Goal: Contribute content: Contribute content

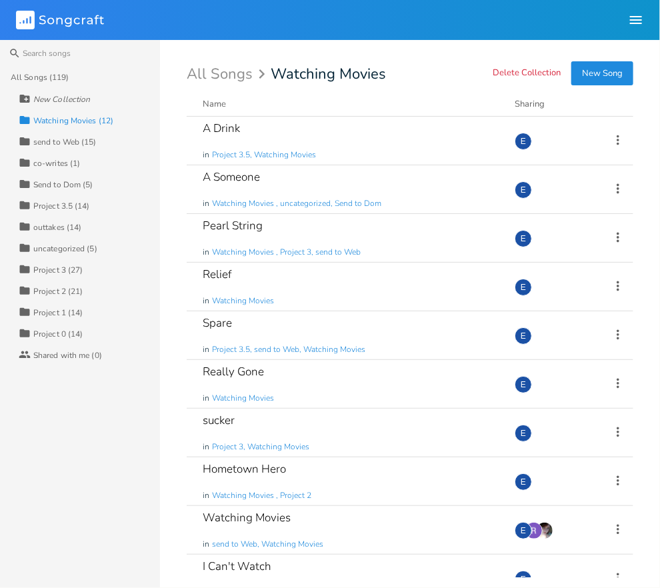
click at [389, 69] on div "All Songs Watching Movies" at bounding box center [410, 74] width 447 height 15
click at [386, 75] on input "Watching Movies" at bounding box center [329, 74] width 117 height 15
type input "Watching Movies album ideas"
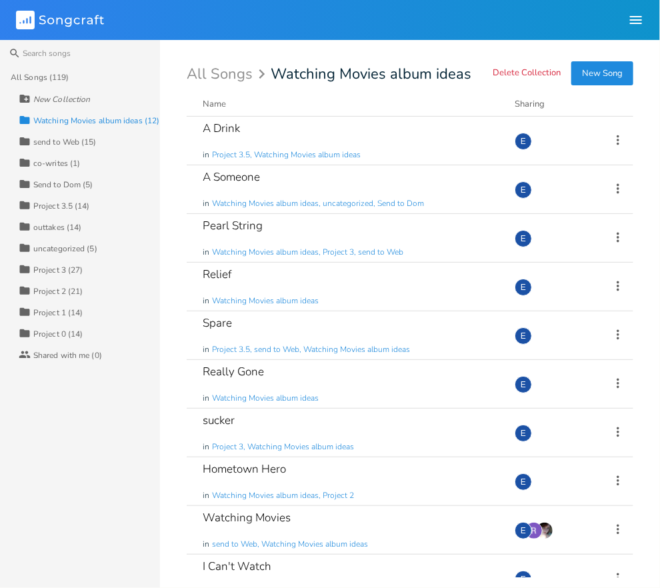
click at [57, 81] on div "All Songs (119)" at bounding box center [40, 77] width 59 height 8
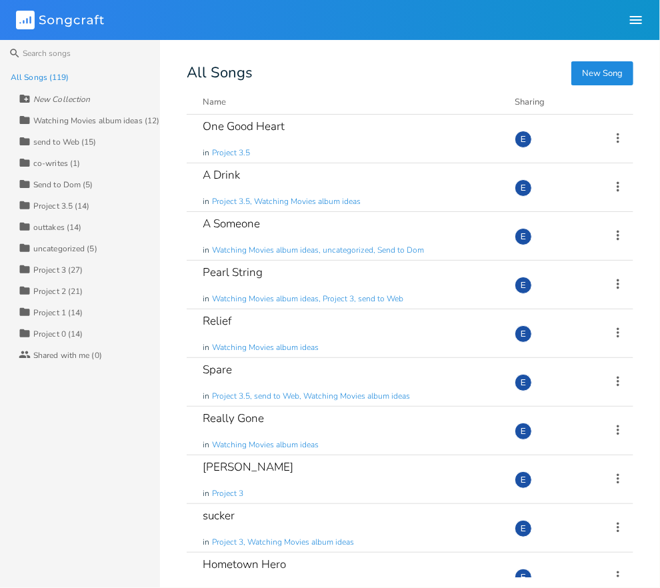
click at [86, 97] on div "New Collection" at bounding box center [61, 99] width 57 height 8
type input "Watching Movies"
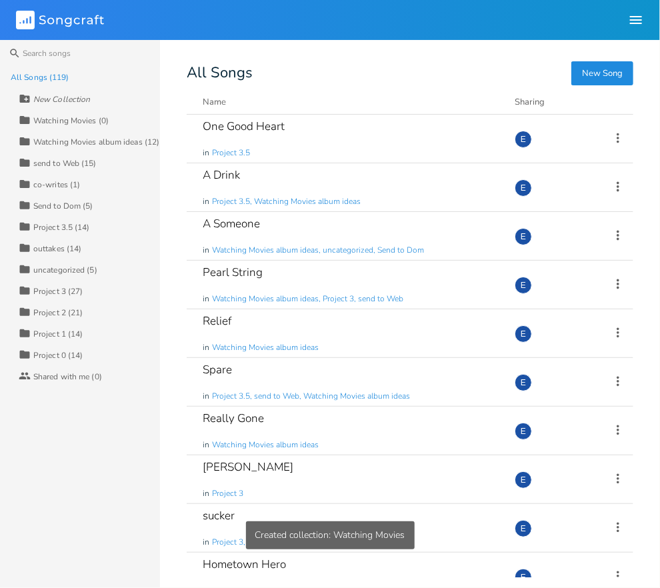
click at [27, 15] on rect at bounding box center [25, 20] width 19 height 19
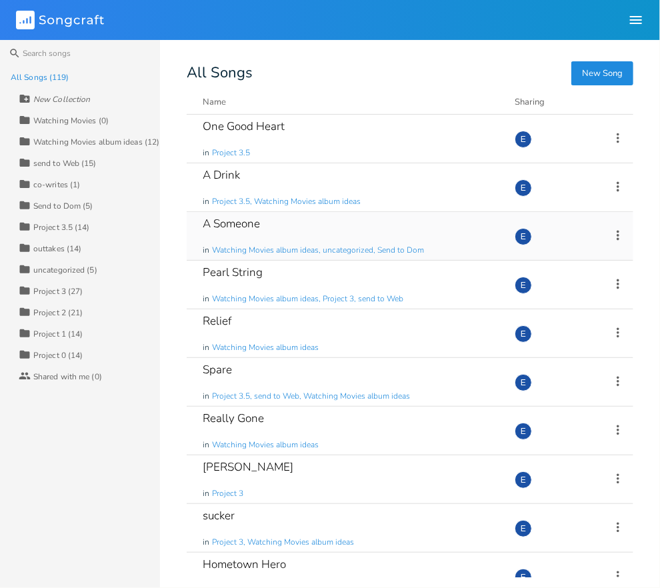
click at [619, 232] on icon at bounding box center [618, 235] width 3 height 10
click at [562, 300] on span "Collection Collections" at bounding box center [542, 300] width 53 height 9
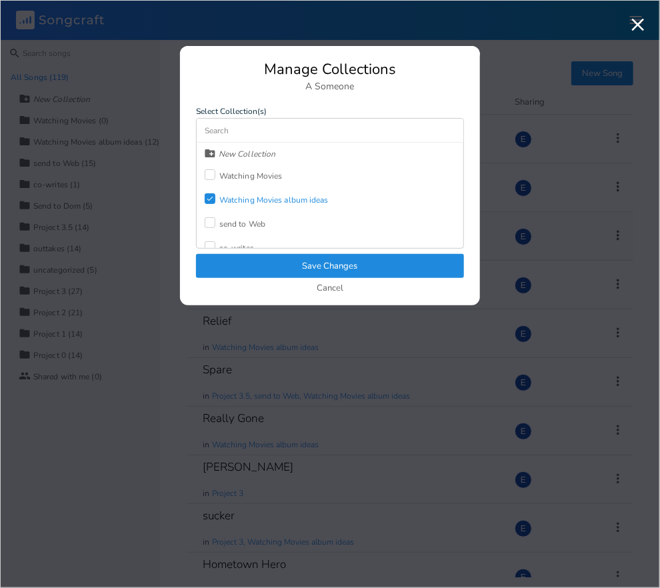
click at [213, 172] on div at bounding box center [210, 174] width 11 height 11
click at [312, 260] on button "Save Changes" at bounding box center [330, 266] width 268 height 24
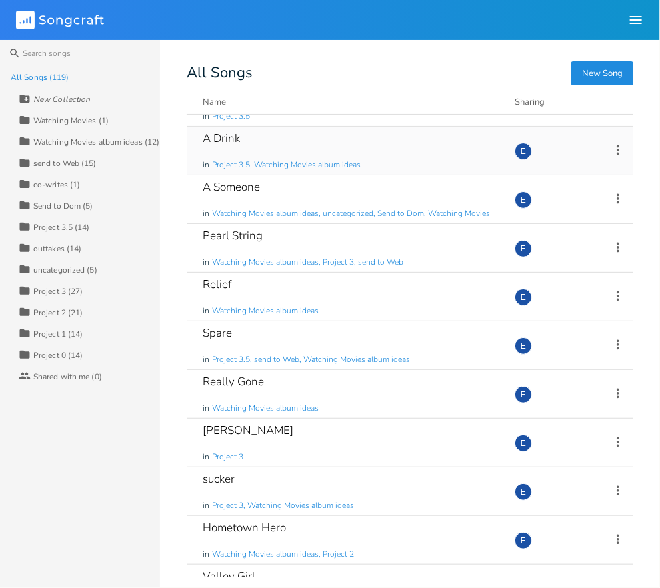
scroll to position [47, 0]
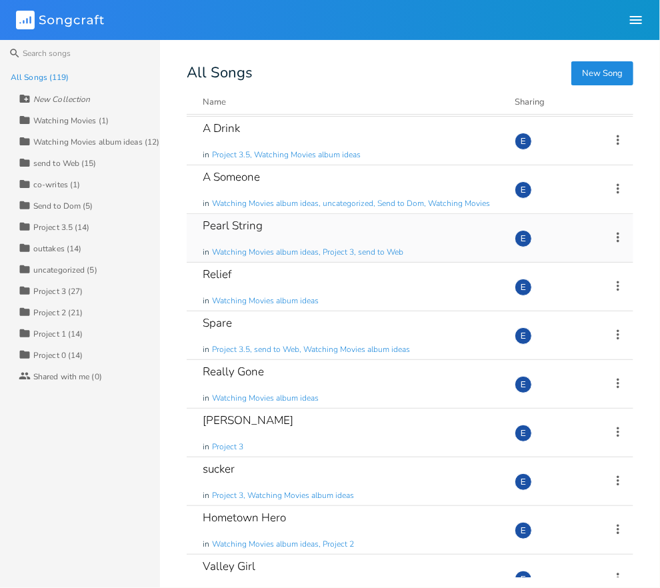
click at [619, 232] on icon at bounding box center [618, 237] width 15 height 15
click at [560, 301] on span "Collection Collections" at bounding box center [542, 302] width 53 height 9
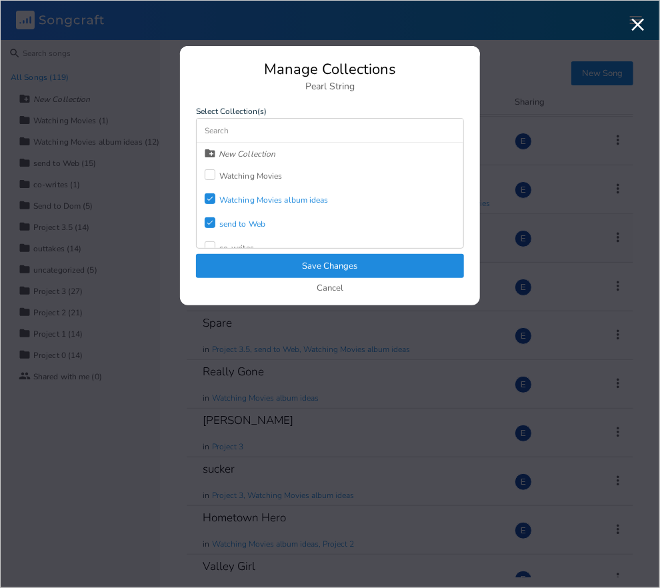
click at [209, 171] on div at bounding box center [210, 174] width 11 height 11
click at [299, 262] on button "Save Changes" at bounding box center [330, 266] width 268 height 24
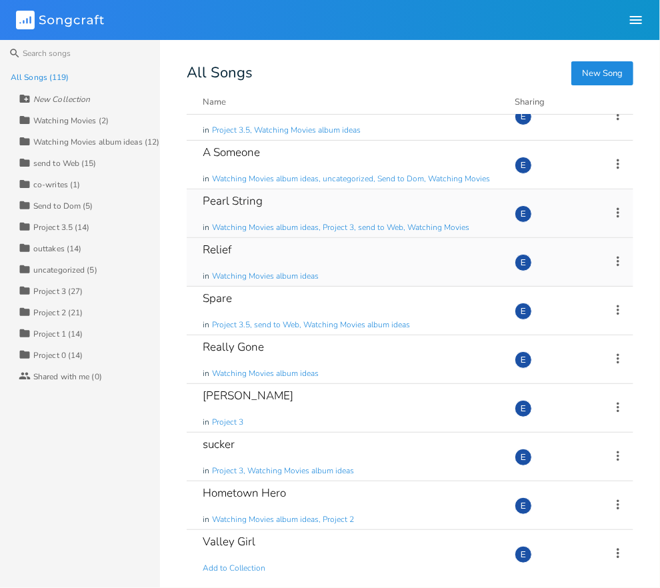
scroll to position [72, 0]
click at [617, 255] on icon at bounding box center [618, 260] width 15 height 15
click at [550, 322] on span "Collection Collections" at bounding box center [542, 325] width 53 height 9
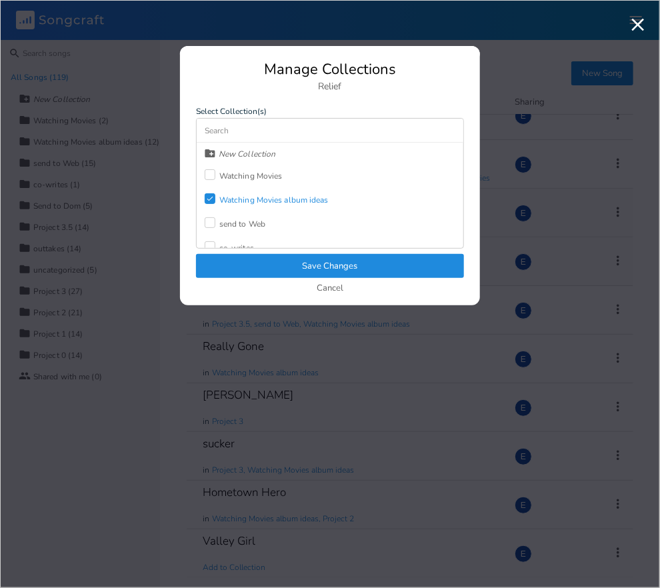
click at [211, 168] on div "Watching Movies" at bounding box center [244, 176] width 78 height 24
click at [293, 257] on button "Save Changes" at bounding box center [330, 266] width 268 height 24
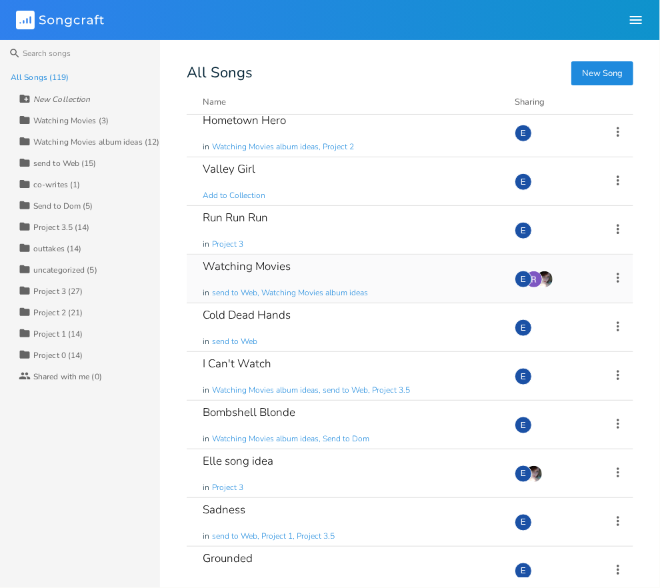
scroll to position [448, 0]
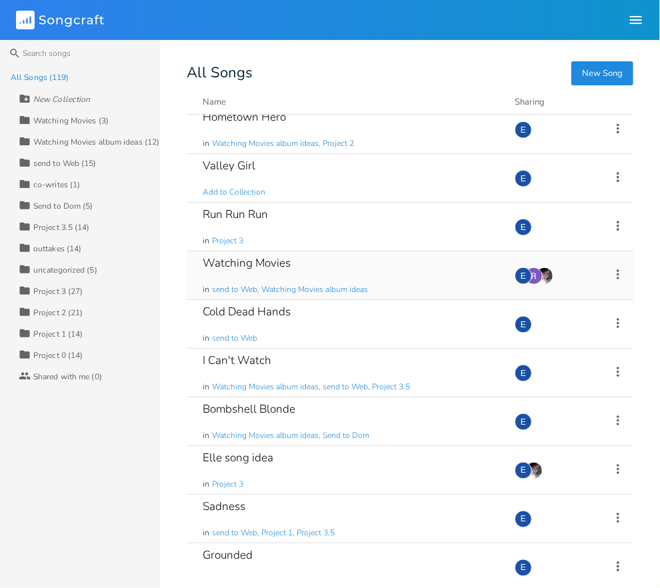
click at [618, 273] on icon at bounding box center [618, 274] width 3 height 10
click at [554, 333] on li "Collection Collections" at bounding box center [564, 338] width 107 height 23
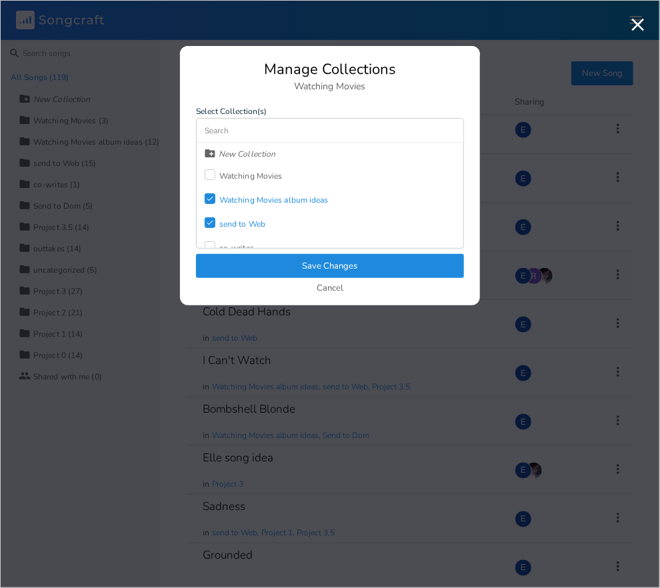
click at [209, 167] on div "Watching Movies" at bounding box center [244, 176] width 78 height 24
click at [285, 257] on button "Save Changes" at bounding box center [330, 266] width 268 height 24
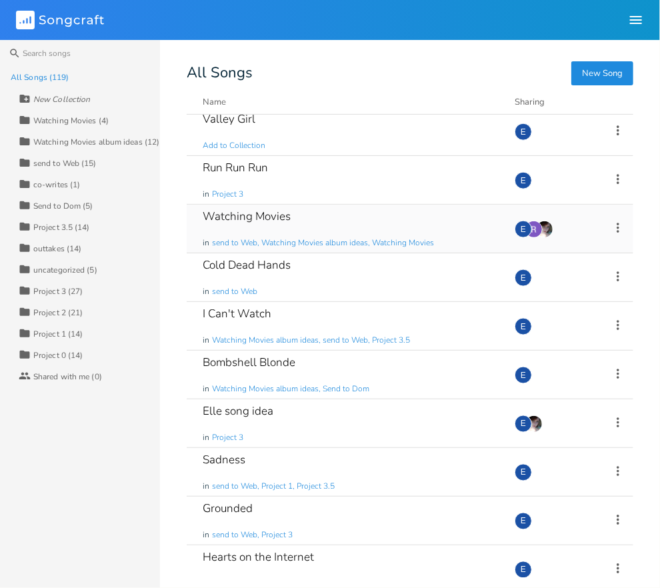
scroll to position [525, 0]
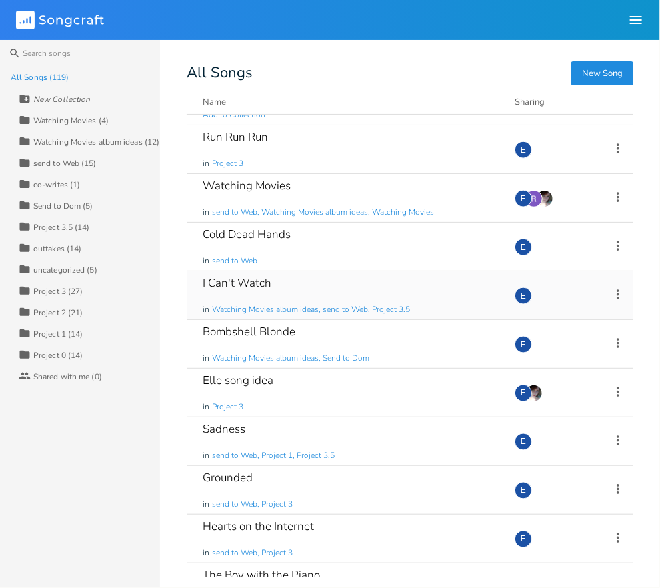
click at [616, 291] on icon at bounding box center [618, 294] width 15 height 15
click at [551, 357] on span "Collection Collections" at bounding box center [542, 358] width 53 height 9
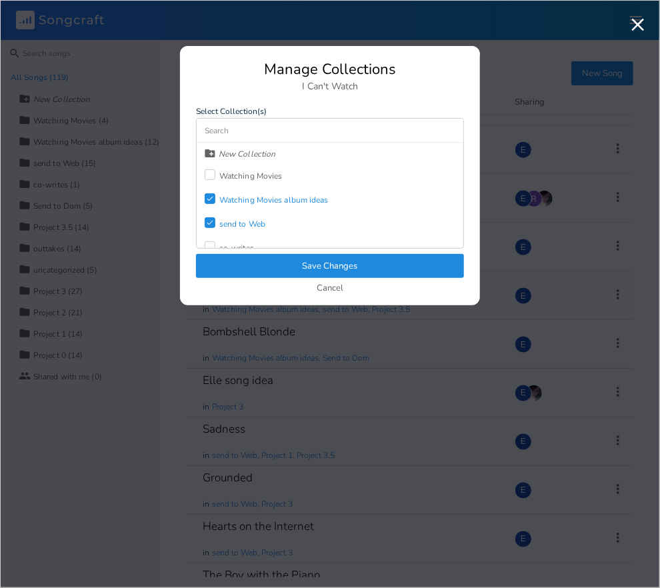
click at [214, 170] on div at bounding box center [210, 174] width 11 height 11
click at [333, 259] on button "Save Changes" at bounding box center [330, 266] width 268 height 24
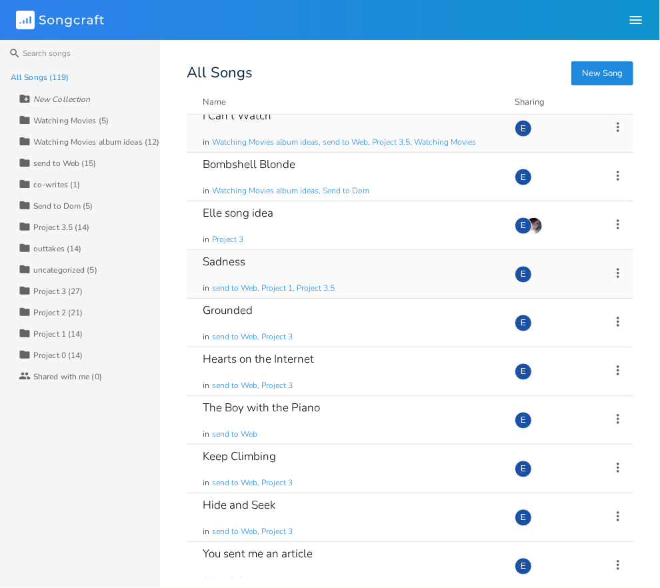
scroll to position [718, 0]
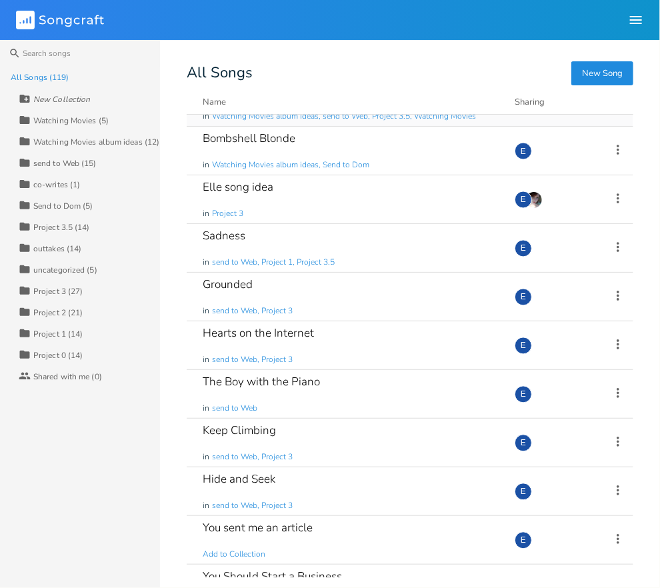
click at [92, 143] on div "Watching Movies album ideas (12)" at bounding box center [96, 142] width 126 height 8
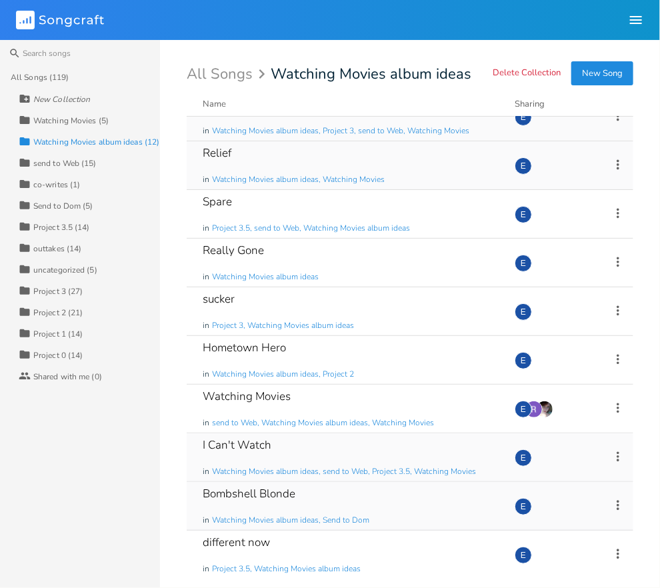
click at [616, 502] on icon at bounding box center [618, 505] width 15 height 15
click at [560, 415] on li "Collection Collections" at bounding box center [564, 421] width 107 height 23
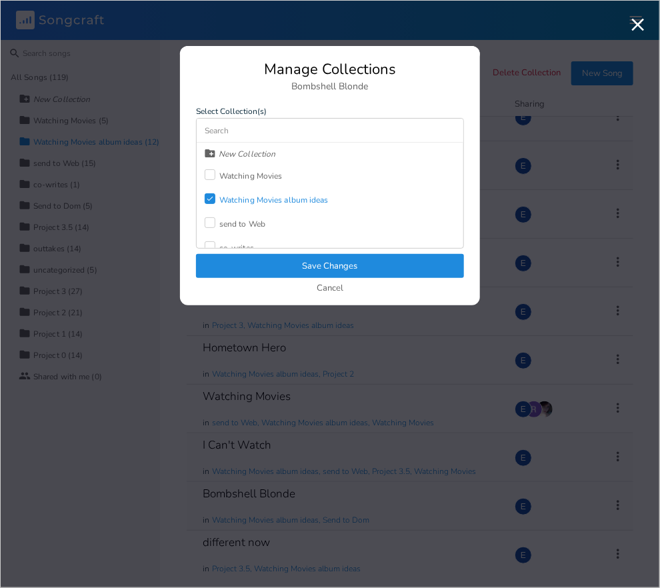
click at [207, 171] on div at bounding box center [210, 174] width 11 height 11
click at [253, 265] on button "Save Changes" at bounding box center [330, 266] width 268 height 24
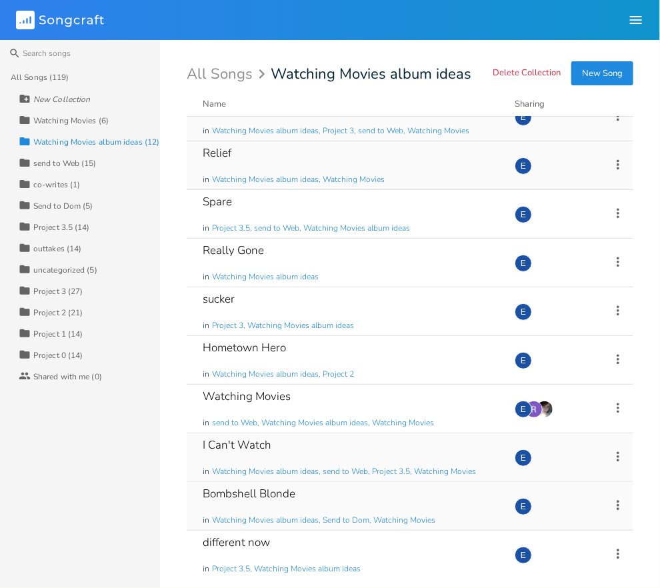
click at [67, 117] on div "Watching Movies (6)" at bounding box center [70, 121] width 75 height 8
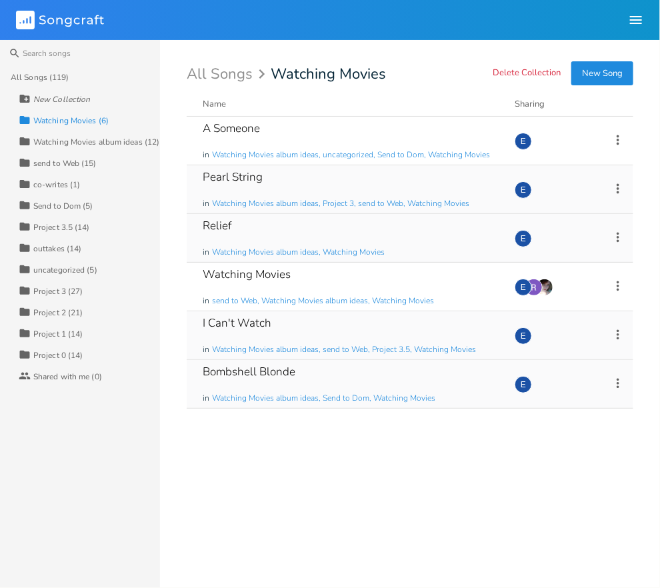
scroll to position [0, 0]
click at [56, 52] on input at bounding box center [80, 53] width 160 height 27
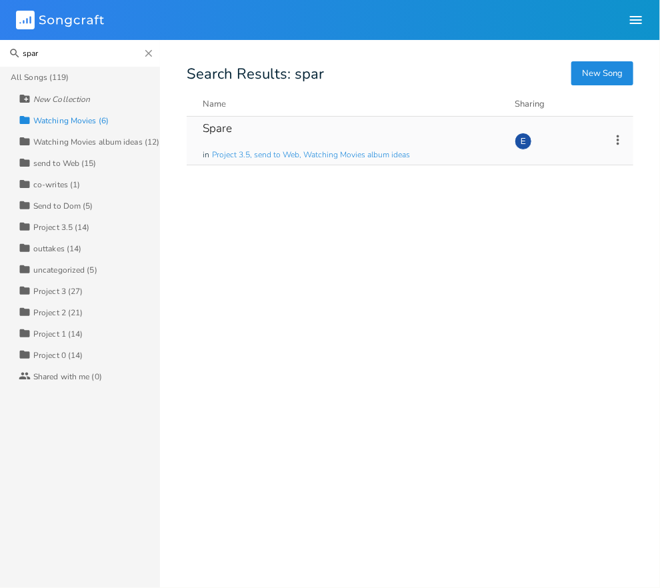
type input "spar"
click at [617, 140] on icon at bounding box center [618, 140] width 15 height 15
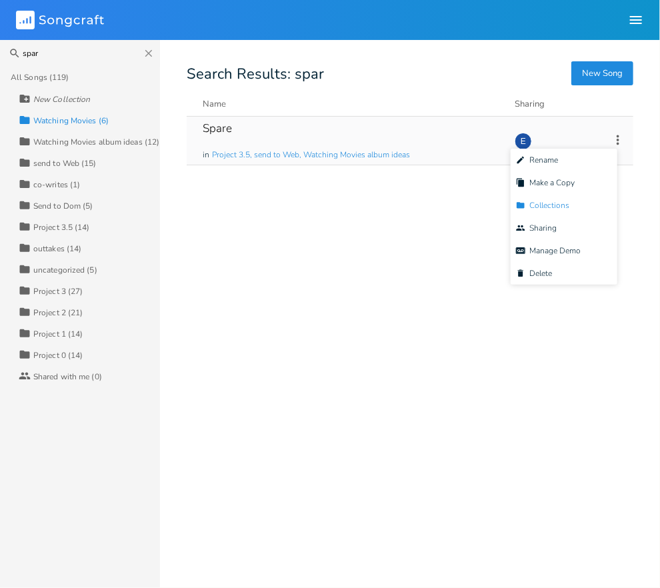
click at [550, 208] on span "Collection Collections" at bounding box center [542, 205] width 53 height 9
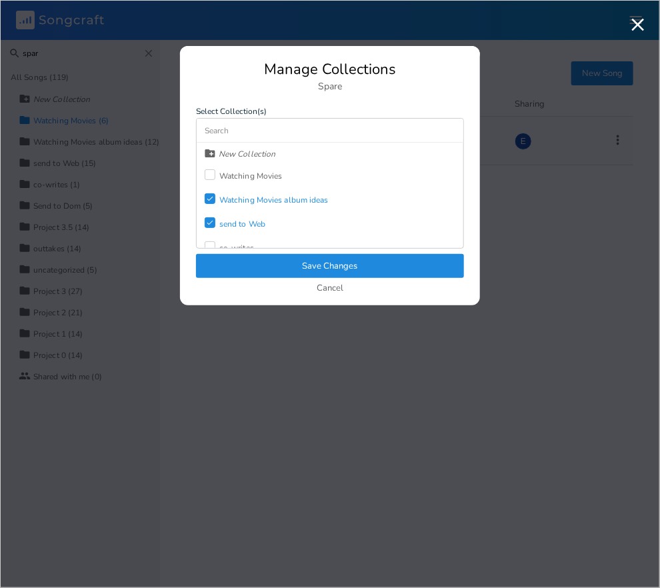
click at [203, 173] on div "New Collection Watching Movies Check Watching Movies album ideas Check send to …" at bounding box center [330, 195] width 267 height 105
drag, startPoint x: 208, startPoint y: 173, endPoint x: 225, endPoint y: 187, distance: 21.4
click at [208, 173] on div at bounding box center [210, 174] width 11 height 11
click at [265, 262] on button "Save Changes" at bounding box center [330, 266] width 268 height 24
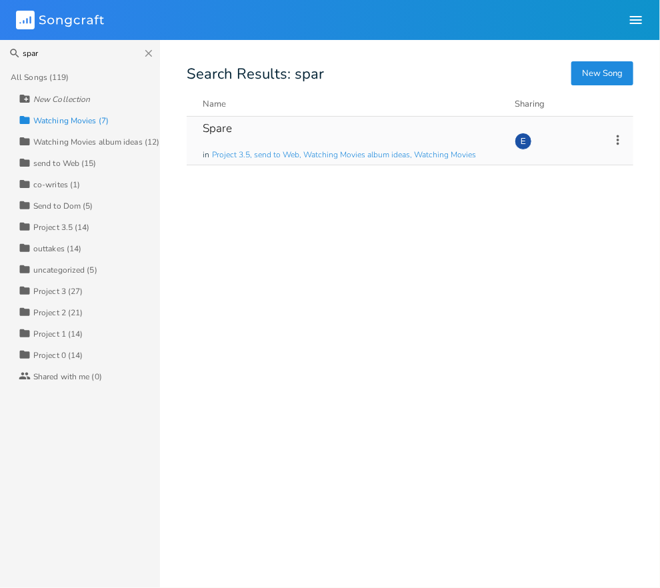
click at [85, 117] on div "Watching Movies (7)" at bounding box center [70, 121] width 75 height 8
click at [149, 53] on icon "button" at bounding box center [148, 53] width 7 height 7
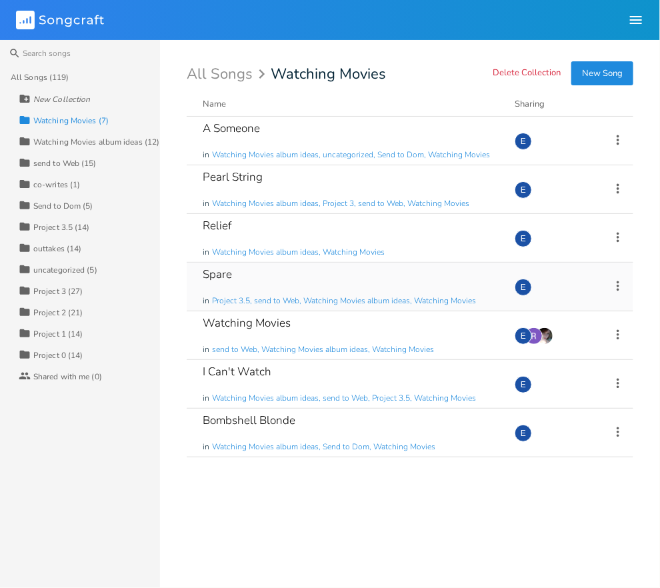
click at [59, 75] on div "All Songs (119)" at bounding box center [40, 77] width 59 height 8
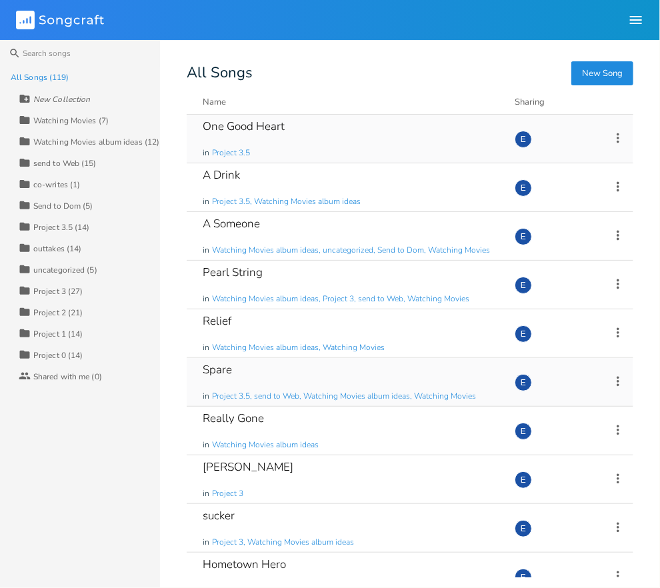
click at [619, 135] on icon at bounding box center [618, 138] width 15 height 15
click at [560, 200] on span "Collection Collections" at bounding box center [542, 203] width 53 height 9
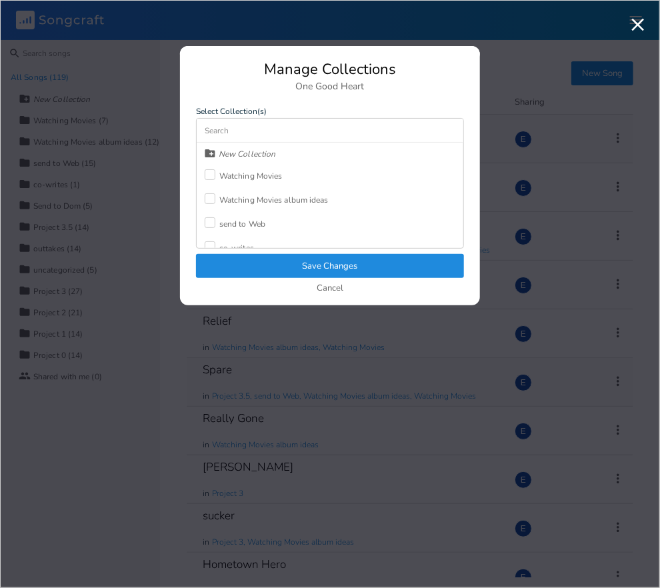
click at [214, 174] on div at bounding box center [210, 174] width 11 height 11
click at [297, 259] on button "Save Changes" at bounding box center [330, 266] width 268 height 24
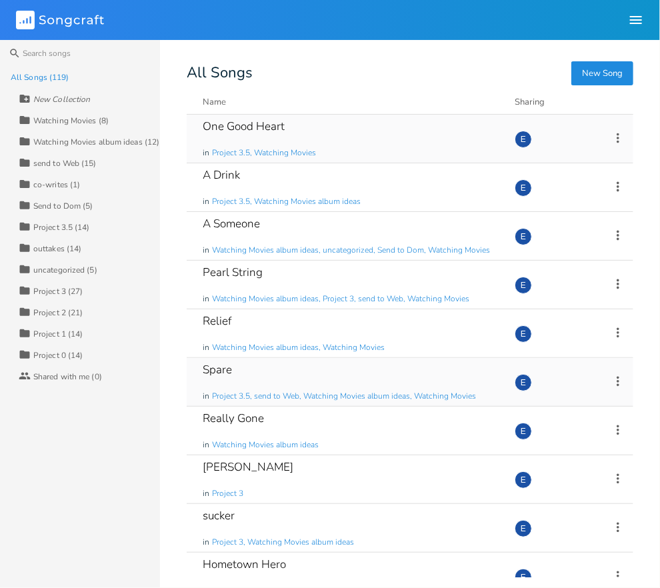
click at [56, 120] on div "Watching Movies (8)" at bounding box center [70, 121] width 75 height 8
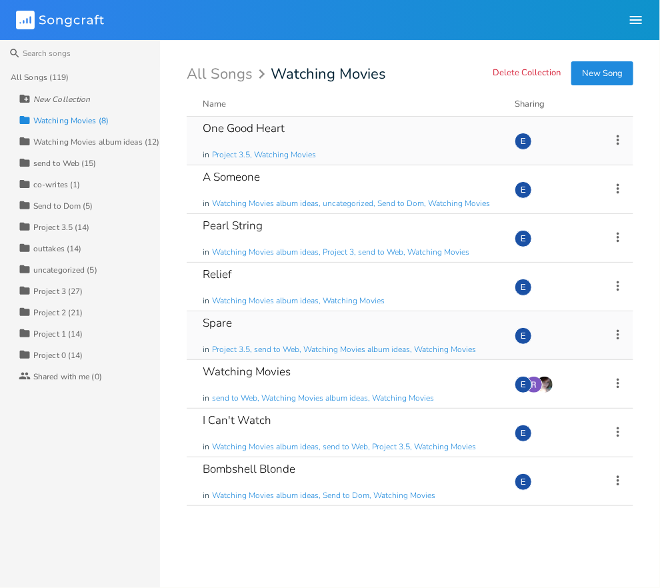
click at [69, 162] on div "send to Web (15)" at bounding box center [64, 163] width 63 height 8
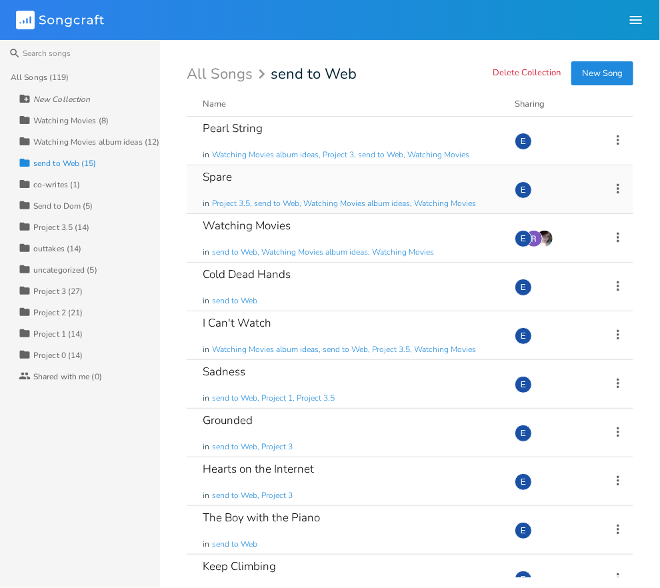
click at [355, 73] on div "All Songs send to Web" at bounding box center [410, 74] width 447 height 15
drag, startPoint x: 352, startPoint y: 75, endPoint x: 269, endPoint y: 77, distance: 83.4
click at [269, 77] on div "All Songs send to Web" at bounding box center [272, 74] width 170 height 15
click at [369, 75] on div "All Songs send to Web" at bounding box center [410, 74] width 447 height 15
click at [362, 74] on div "All Songs send to Web" at bounding box center [410, 74] width 447 height 15
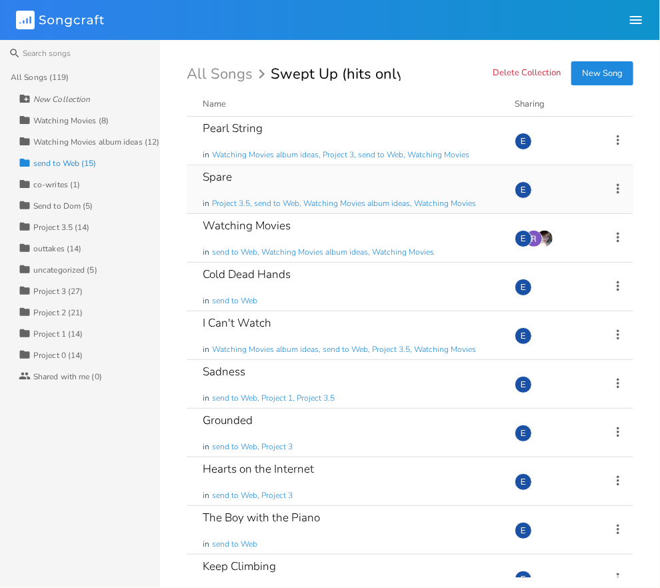
type input "Swept Up (hits only)"
click at [172, 72] on div "Search All Songs (119) New Collection Collection Watching Movies (8) Collection…" at bounding box center [330, 314] width 660 height 548
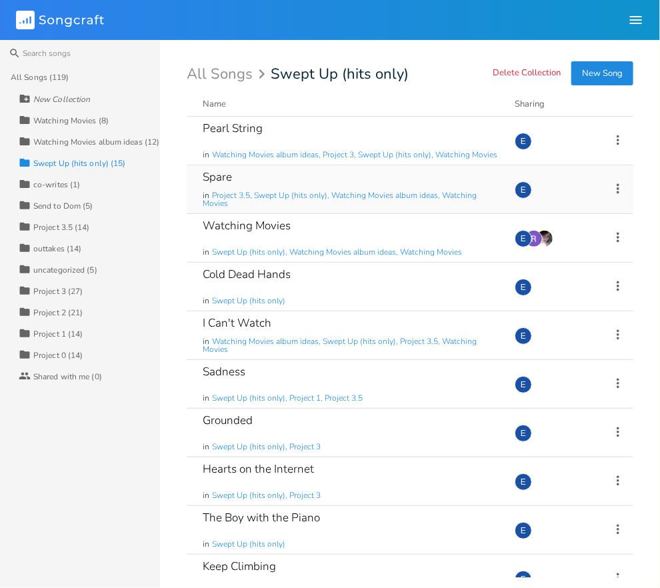
click at [89, 114] on div "Collection Watching Movies (8)" at bounding box center [89, 119] width 141 height 21
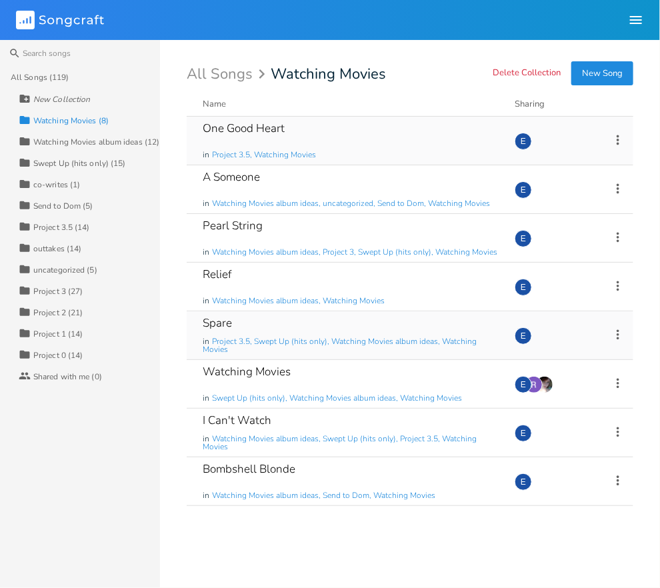
click at [311, 131] on div "One Good Heart in Project 3.5, Watching Movies" at bounding box center [351, 141] width 296 height 48
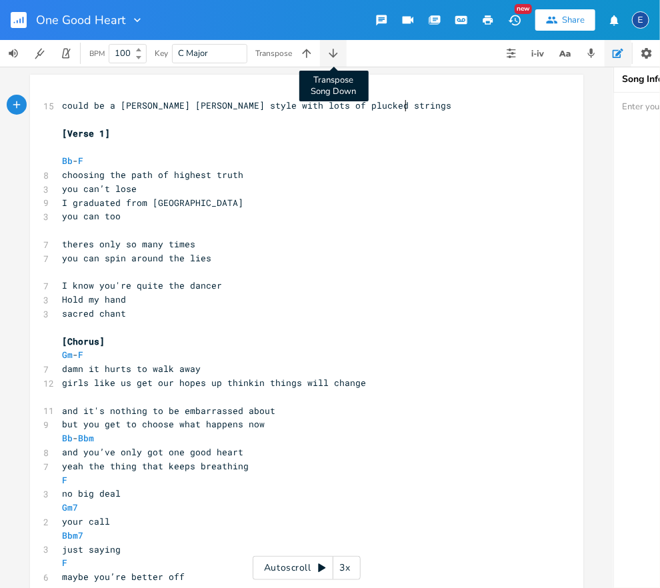
click at [336, 55] on icon "button" at bounding box center [333, 53] width 9 height 9
click at [333, 52] on icon "button" at bounding box center [333, 53] width 9 height 9
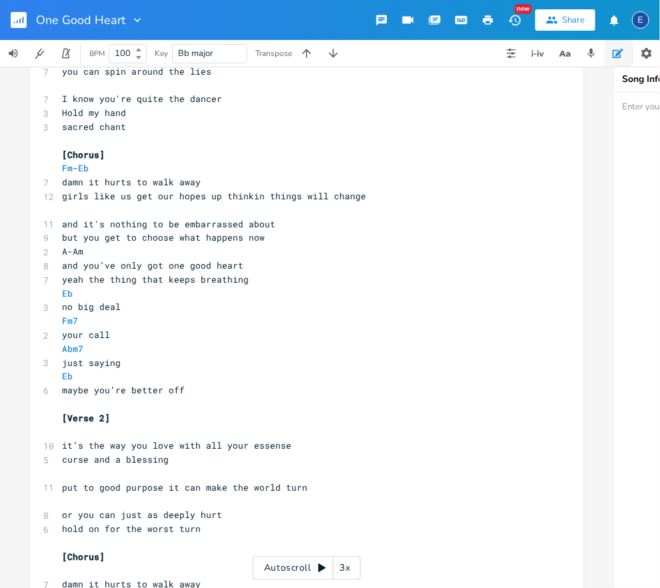
scroll to position [199, 0]
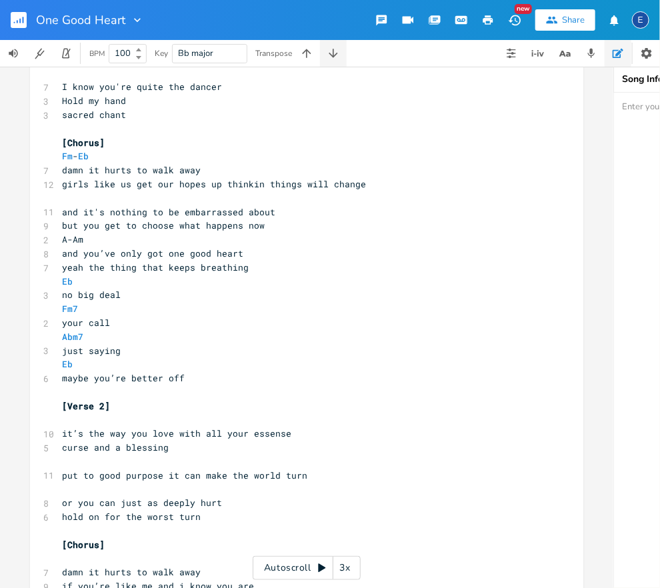
click at [337, 52] on icon "button" at bounding box center [333, 53] width 13 height 13
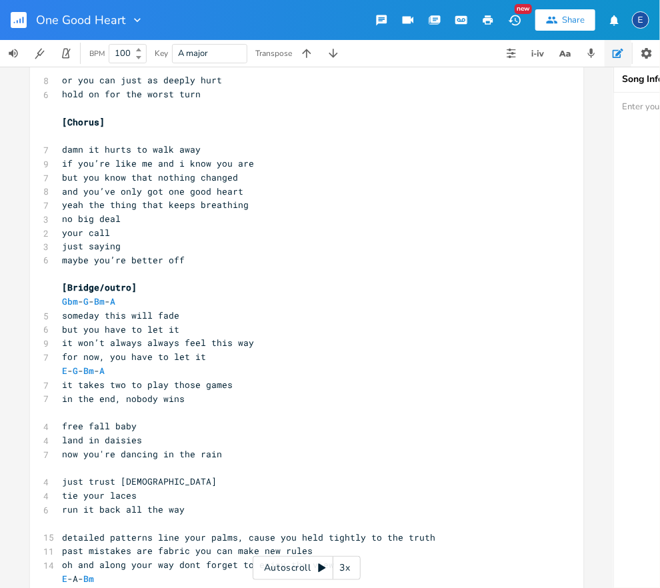
scroll to position [618, 0]
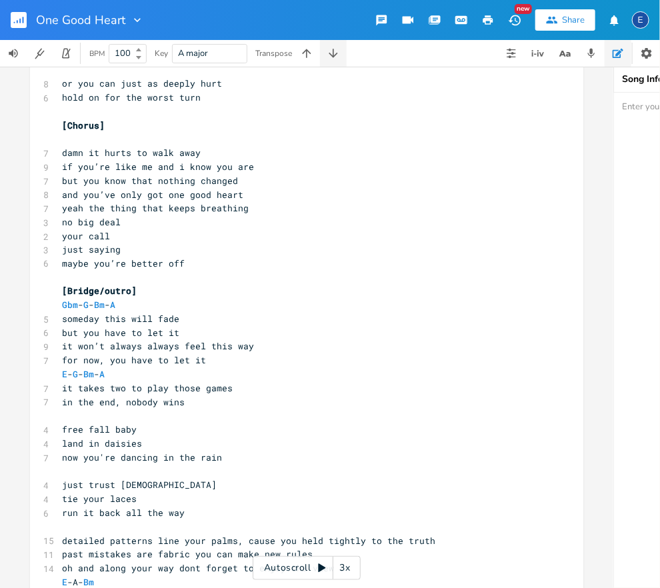
click at [332, 55] on icon "button" at bounding box center [333, 53] width 9 height 9
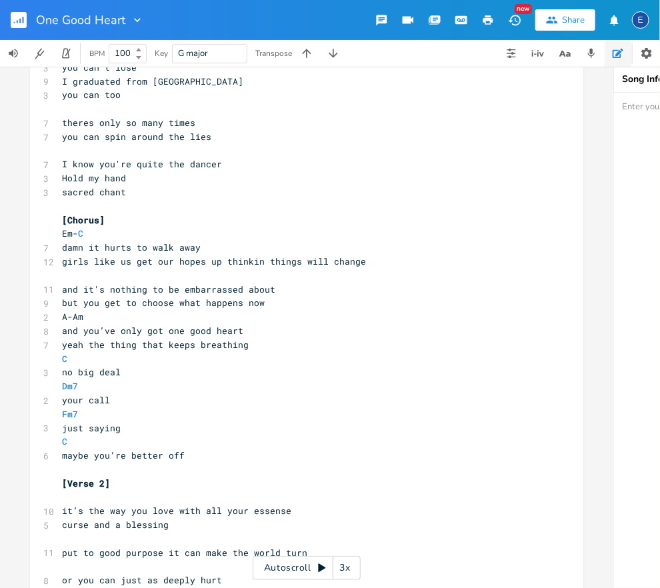
scroll to position [0, 0]
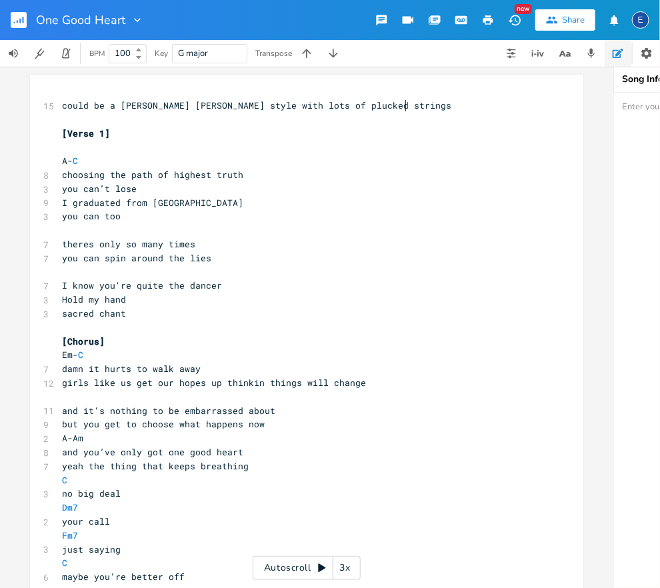
click at [430, 106] on pre "could be a [PERSON_NAME] [PERSON_NAME] style with lots of plucked strings" at bounding box center [300, 106] width 482 height 14
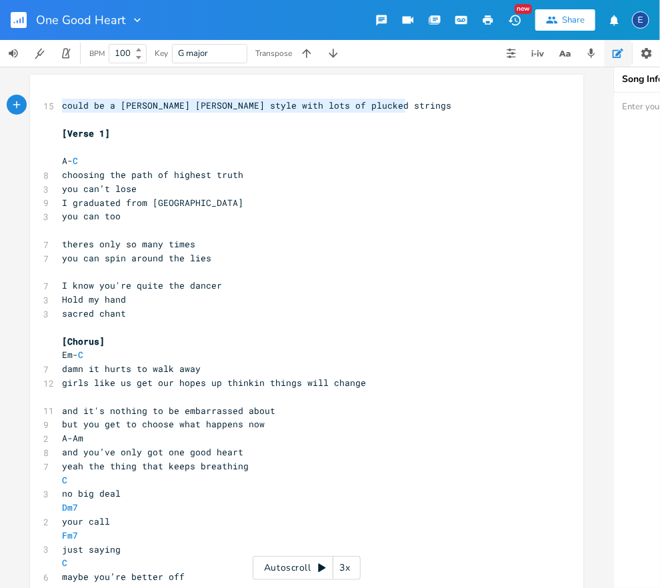
scroll to position [0, 309]
drag, startPoint x: 423, startPoint y: 106, endPoint x: 13, endPoint y: 109, distance: 410.2
click at [13, 109] on div "could be a [PERSON_NAME] [PERSON_NAME] style with lots of plucked strings x 15 …" at bounding box center [307, 328] width 614 height 522
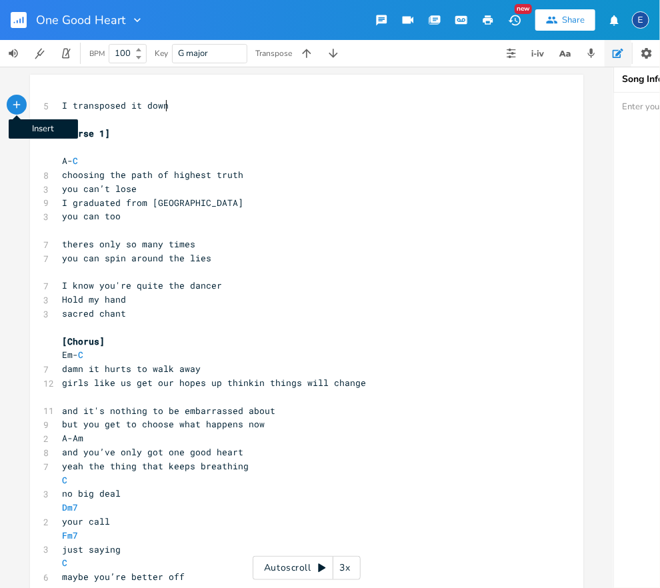
scroll to position [0, 100]
type textarea "I transposed it down 5"
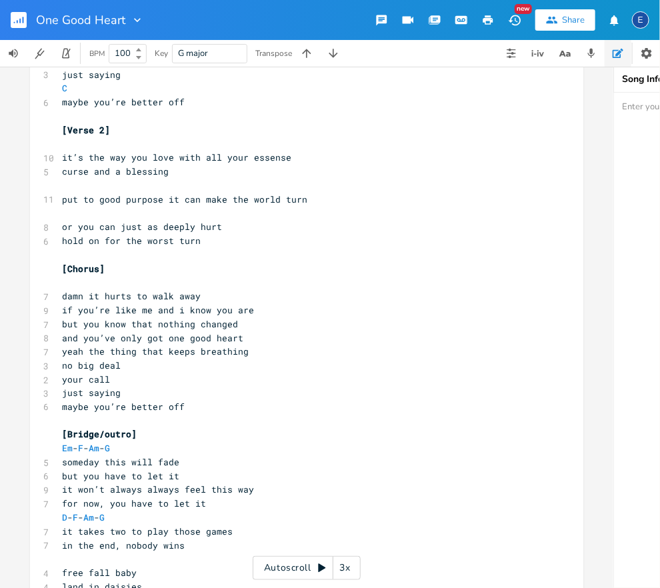
scroll to position [476, 0]
click at [221, 225] on pre "or you can just as deeply hurt" at bounding box center [300, 226] width 482 height 14
type textarea "/burned"
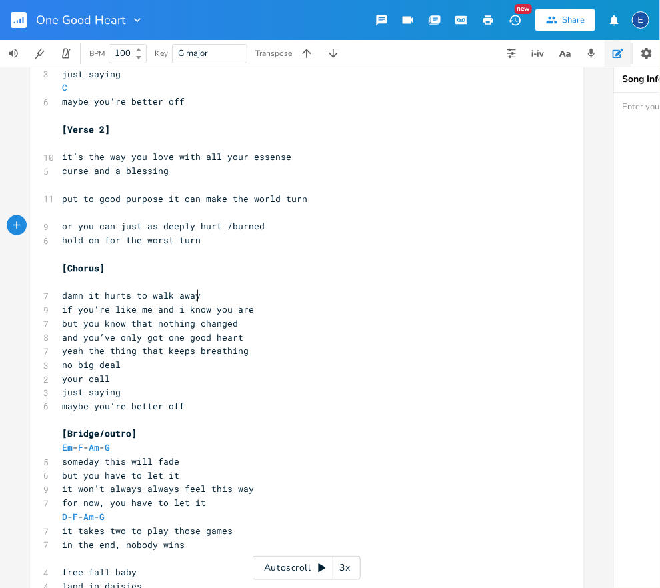
drag, startPoint x: 233, startPoint y: 301, endPoint x: 237, endPoint y: 313, distance: 12.9
click at [233, 302] on pre "damn it hurts to walk away" at bounding box center [300, 296] width 482 height 14
type textarea "and i know you are"
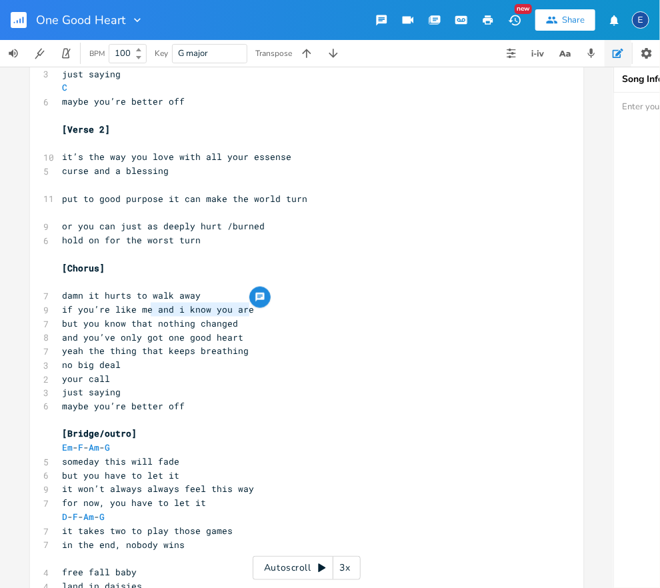
drag, startPoint x: 258, startPoint y: 307, endPoint x: 150, endPoint y: 311, distance: 108.1
click at [150, 311] on pre "if you’re like me and i know you are" at bounding box center [300, 310] width 482 height 14
click at [190, 325] on span "but you know that nothing changed" at bounding box center [150, 323] width 176 height 12
type textarea "'s"
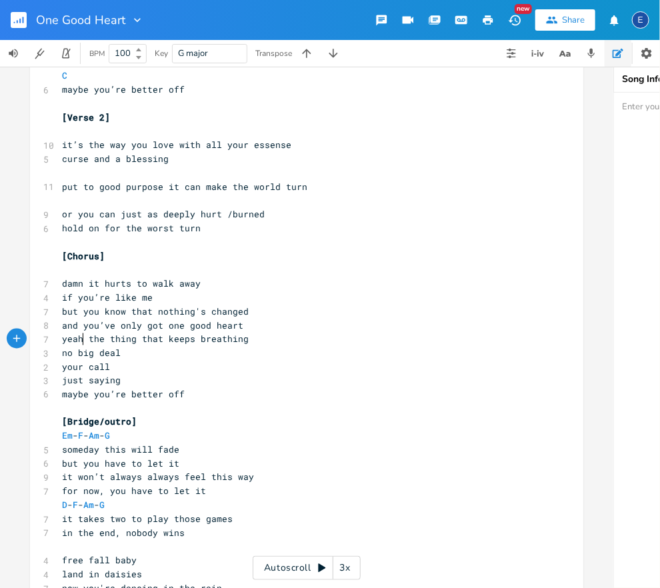
click at [83, 339] on span "yeah the thing that keeps breathing" at bounding box center [155, 339] width 187 height 12
type textarea ","
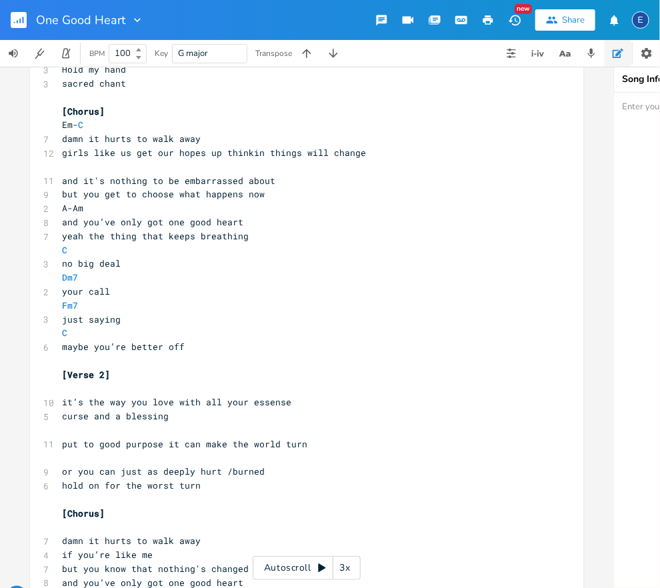
click at [82, 236] on span "yeah the thing that keeps breathing" at bounding box center [155, 236] width 187 height 12
type textarea ","
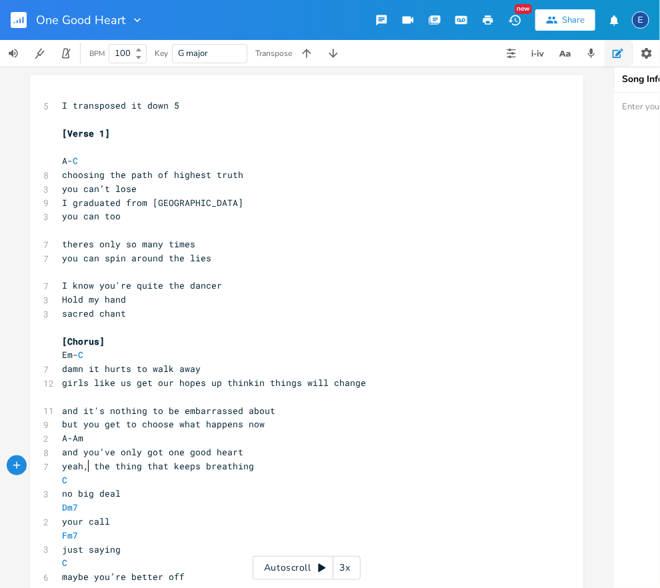
click at [69, 161] on span "A- C" at bounding box center [70, 161] width 16 height 12
click at [78, 162] on span "C" at bounding box center [80, 161] width 5 height 13
click at [65, 163] on span "A" at bounding box center [64, 161] width 5 height 13
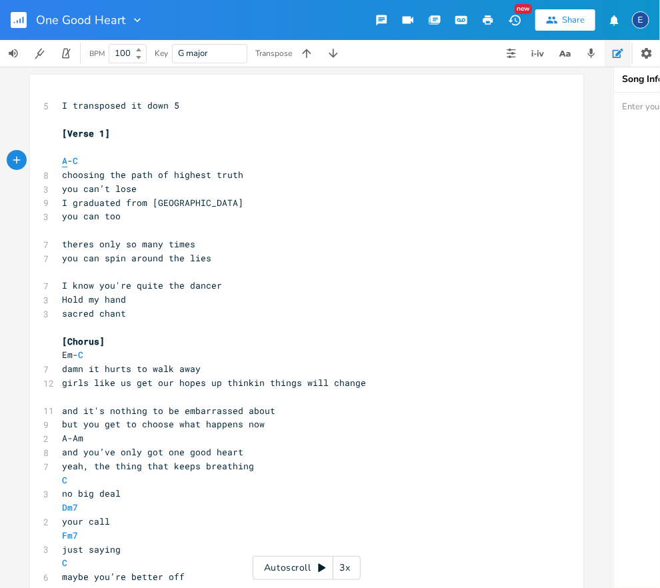
type textarea "A"
click at [65, 163] on span "A" at bounding box center [64, 161] width 5 height 13
click at [78, 161] on span "C" at bounding box center [75, 161] width 5 height 13
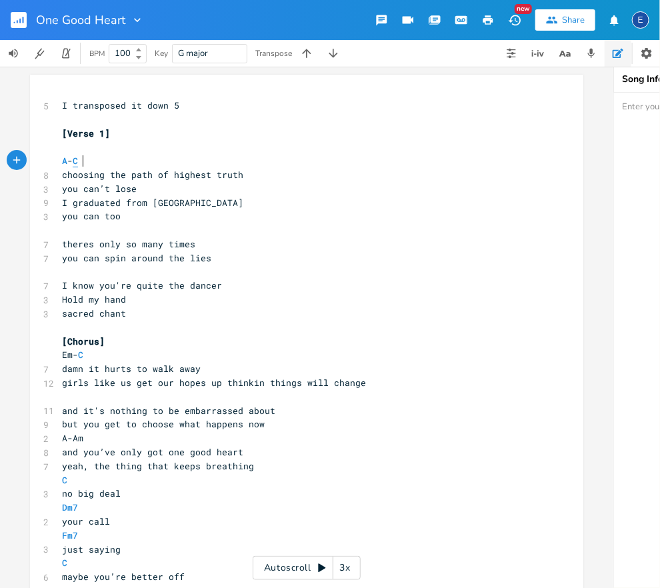
type textarea "C"
click at [78, 161] on span "C" at bounding box center [75, 161] width 5 height 13
click at [63, 160] on span "A" at bounding box center [64, 161] width 5 height 13
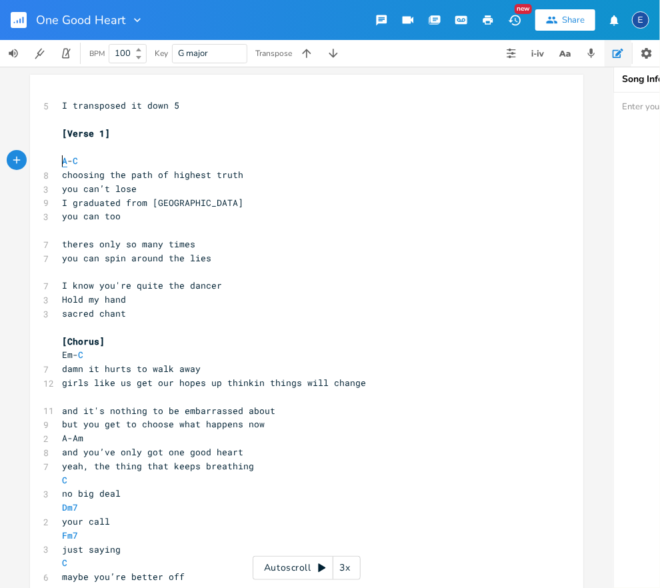
click at [63, 160] on span "A" at bounding box center [64, 161] width 5 height 13
type textarea "A"
click at [64, 160] on span "A" at bounding box center [64, 161] width 5 height 13
type textarea "A"
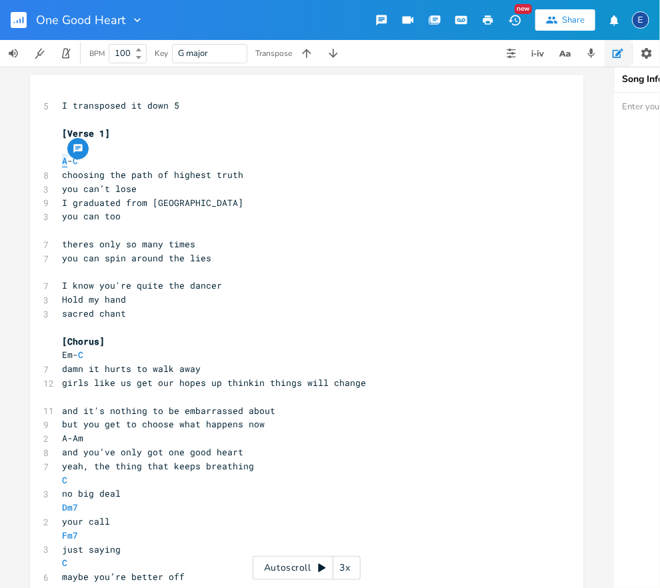
click at [64, 160] on span "A" at bounding box center [64, 161] width 5 height 13
click at [78, 165] on span "C" at bounding box center [75, 161] width 5 height 13
type textarea "C"
click at [78, 165] on span "C" at bounding box center [75, 161] width 5 height 13
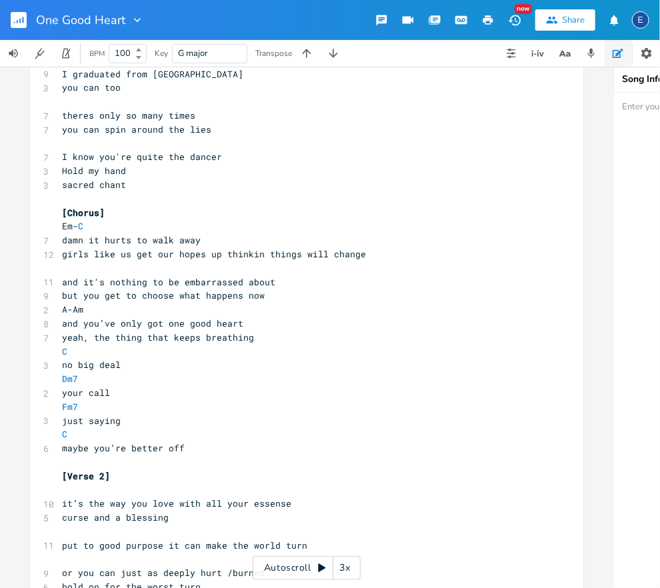
click at [73, 227] on span "Em- C" at bounding box center [72, 226] width 21 height 12
click at [83, 228] on span "Em - C" at bounding box center [75, 226] width 27 height 12
click at [67, 228] on span "Em" at bounding box center [67, 226] width 11 height 13
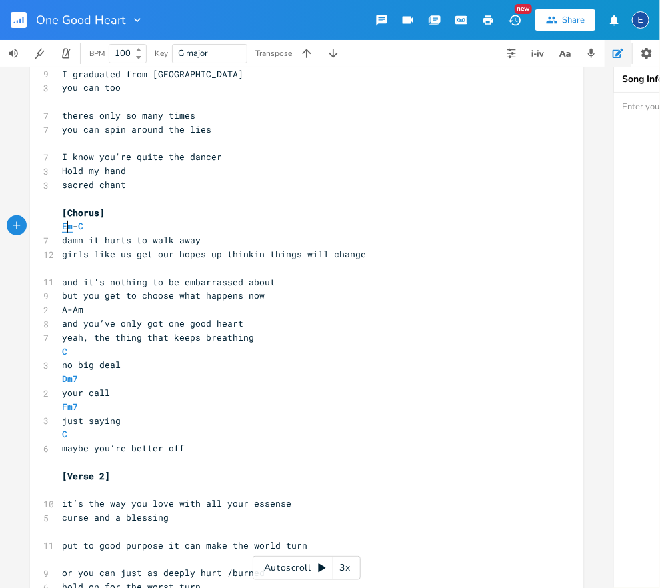
type textarea "Em"
click at [67, 228] on span "Em" at bounding box center [67, 226] width 11 height 13
click at [83, 229] on span "C" at bounding box center [80, 226] width 5 height 13
type textarea "C"
click at [83, 229] on span "C" at bounding box center [80, 226] width 5 height 13
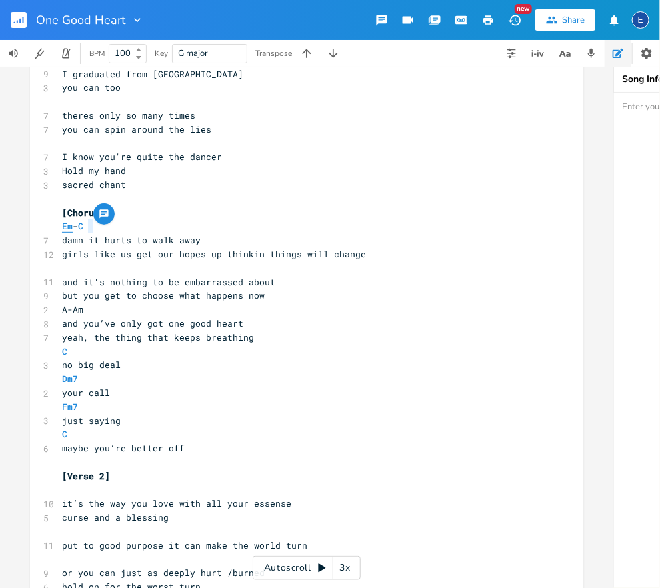
click at [67, 230] on span "Em" at bounding box center [67, 226] width 11 height 13
type textarea "Em"
click at [67, 230] on span "Em" at bounding box center [67, 226] width 11 height 13
click at [83, 227] on span "C" at bounding box center [80, 226] width 5 height 13
type textarea "C"
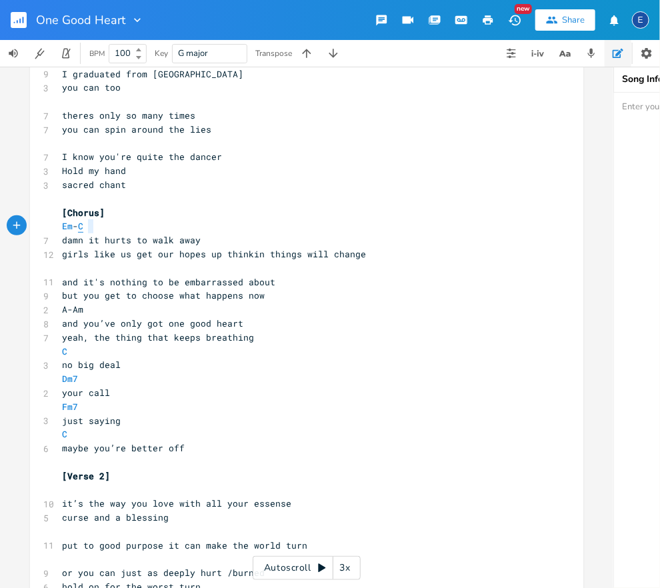
click at [83, 227] on span "C" at bounding box center [80, 226] width 5 height 13
click at [67, 305] on span "A-Am" at bounding box center [72, 309] width 21 height 12
click at [78, 310] on span "A -Am" at bounding box center [75, 309] width 27 height 12
click at [66, 311] on span "A" at bounding box center [64, 309] width 5 height 13
type textarea "A"
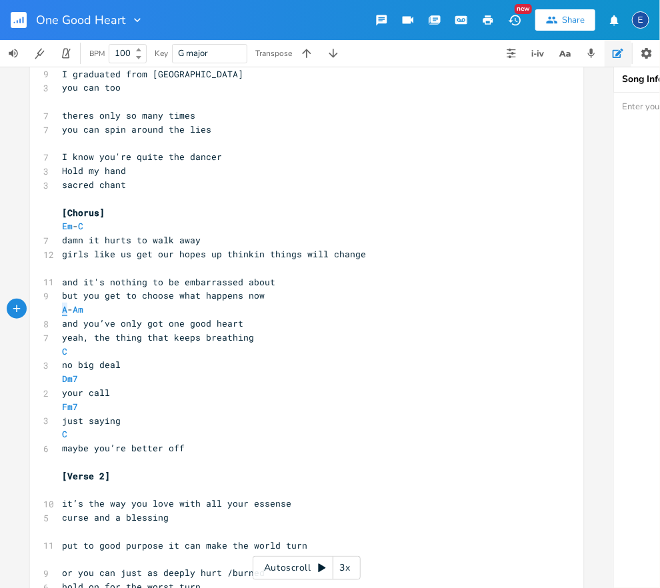
click at [66, 311] on span "A" at bounding box center [64, 309] width 5 height 13
type textarea "A"
click at [83, 310] on span "Am" at bounding box center [78, 309] width 11 height 13
click at [65, 351] on span "C" at bounding box center [64, 352] width 5 height 13
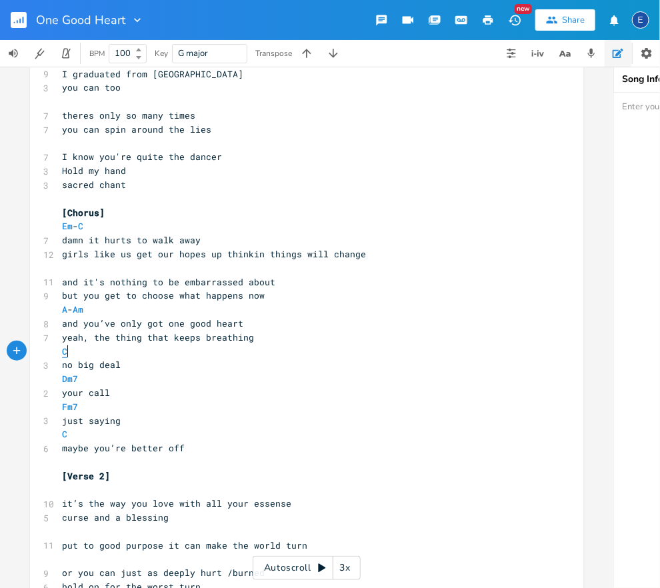
type textarea "C"
click at [65, 351] on span "C" at bounding box center [64, 352] width 5 height 13
click at [68, 384] on span "Dm7" at bounding box center [70, 379] width 16 height 13
type textarea "Dm7"
click at [68, 384] on span "Dm7" at bounding box center [70, 379] width 16 height 13
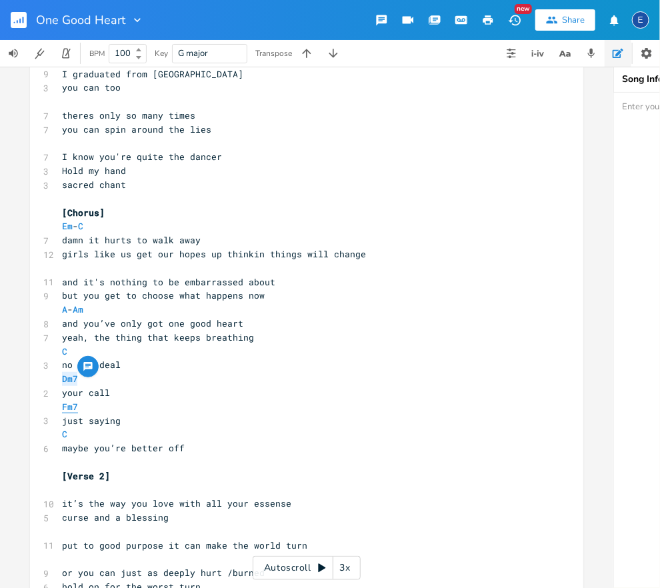
click at [70, 407] on span "Fm7" at bounding box center [70, 407] width 16 height 13
type textarea "Fm7"
click at [70, 407] on span "Fm7" at bounding box center [70, 407] width 16 height 13
click at [66, 434] on span "C" at bounding box center [64, 434] width 5 height 13
type textarea "C"
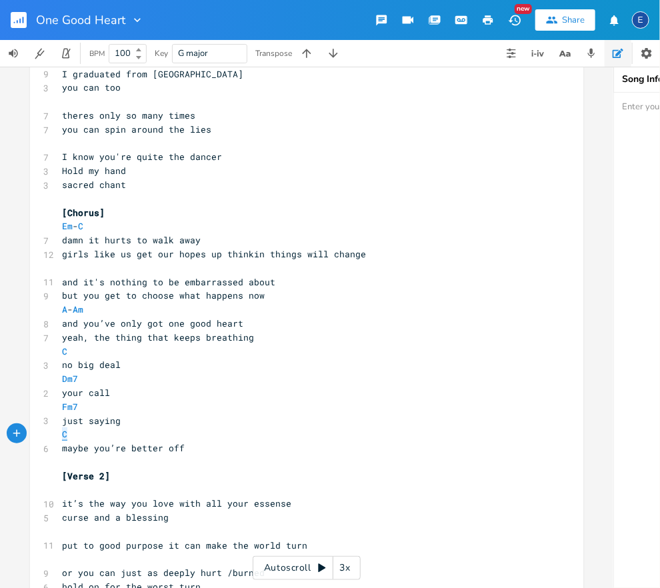
click at [66, 434] on span "C" at bounding box center [64, 434] width 5 height 13
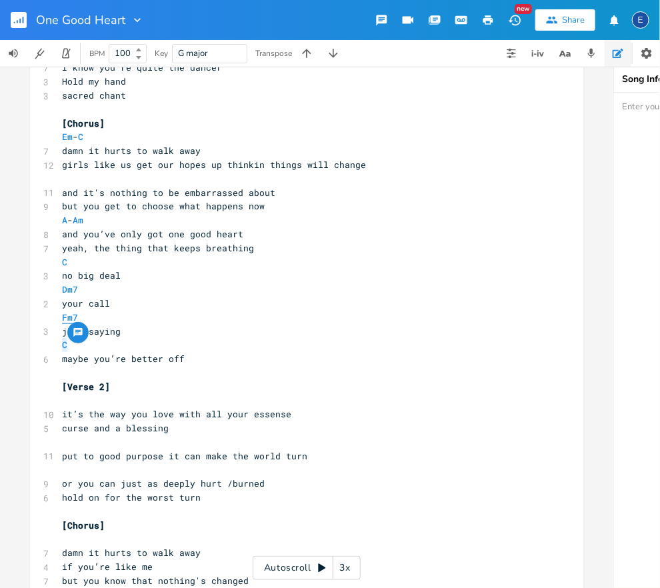
click at [72, 315] on span "Fm7" at bounding box center [70, 317] width 16 height 13
type textarea "Fm7"
click at [72, 315] on span "Fm7" at bounding box center [70, 317] width 16 height 13
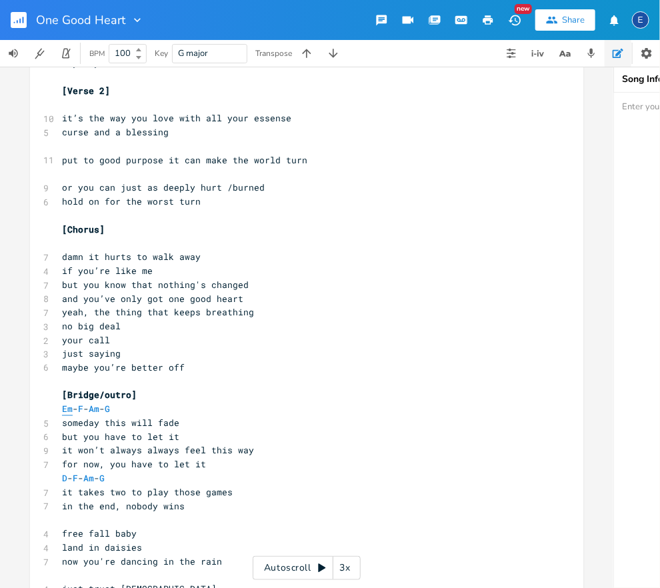
click at [67, 410] on span "Em" at bounding box center [67, 410] width 11 height 13
type textarea "Em"
click at [67, 410] on span "Em" at bounding box center [67, 410] width 11 height 13
click at [83, 409] on span "F" at bounding box center [80, 410] width 5 height 13
type textarea "F"
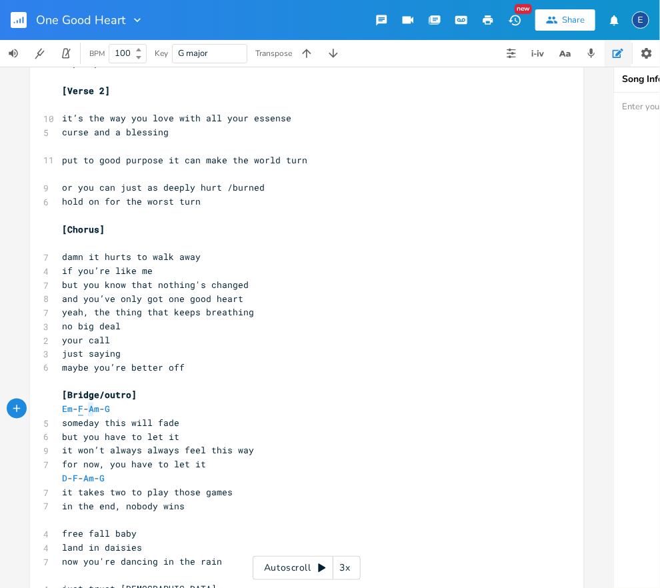
click at [83, 409] on span "F" at bounding box center [80, 410] width 5 height 13
click at [99, 408] on span "Am" at bounding box center [94, 410] width 11 height 13
type textarea "Am"
click at [99, 408] on span "Am" at bounding box center [94, 410] width 11 height 13
click at [110, 409] on span "G" at bounding box center [107, 410] width 5 height 13
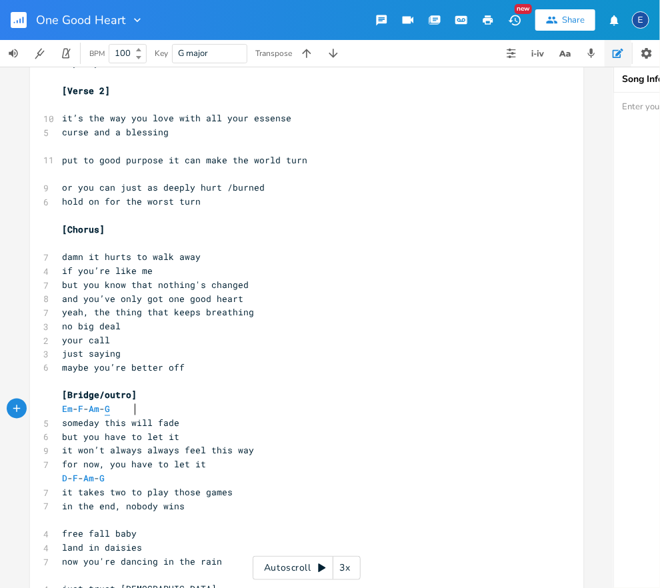
type textarea "G"
click at [110, 408] on span "G" at bounding box center [107, 410] width 5 height 13
click at [69, 408] on span "Em" at bounding box center [67, 410] width 11 height 13
type textarea "Em"
click at [69, 408] on span "Em" at bounding box center [67, 410] width 11 height 13
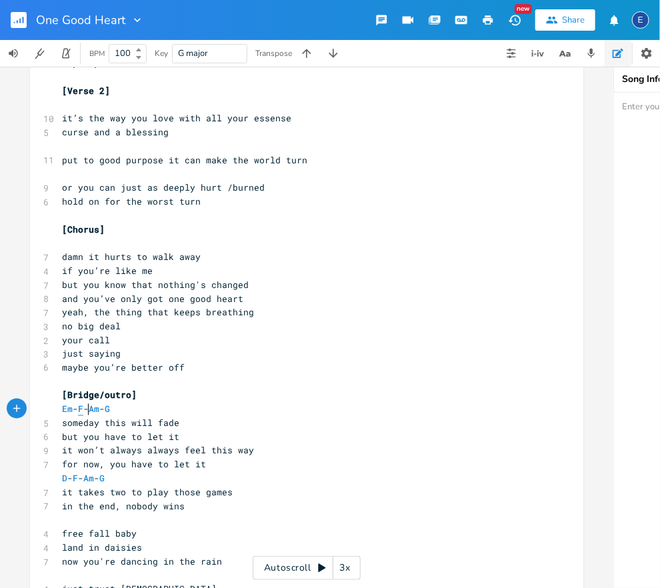
click at [83, 410] on span "F" at bounding box center [80, 410] width 5 height 13
type textarea "F"
click at [83, 410] on span "F" at bounding box center [80, 410] width 5 height 13
click at [99, 410] on span "Am" at bounding box center [94, 410] width 11 height 13
type textarea "Am"
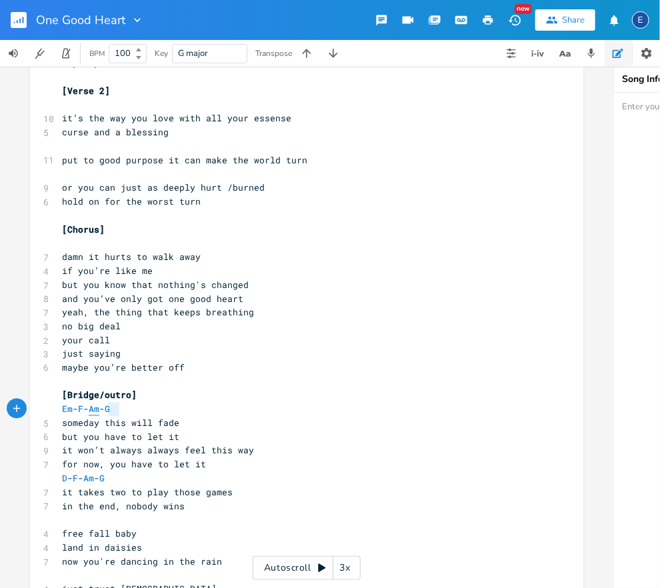
click at [99, 410] on span "Am" at bounding box center [94, 410] width 11 height 13
click at [129, 408] on div "button" at bounding box center [129, 397] width 21 height 21
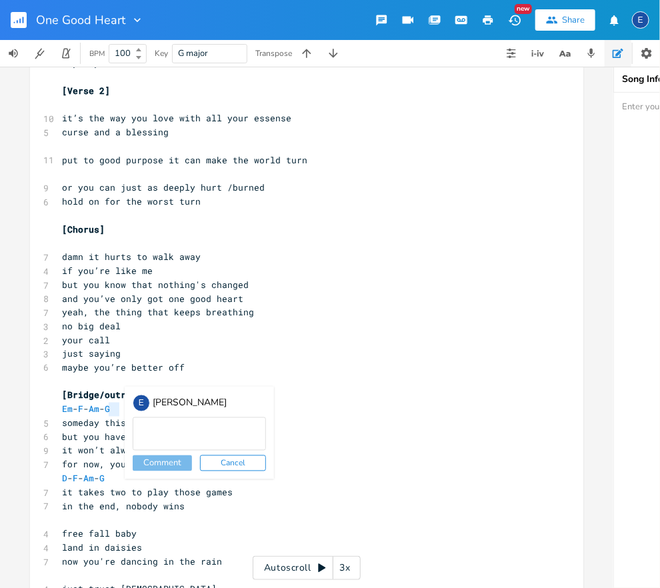
click at [113, 396] on span "[Bridge/outro]" at bounding box center [99, 396] width 75 height 12
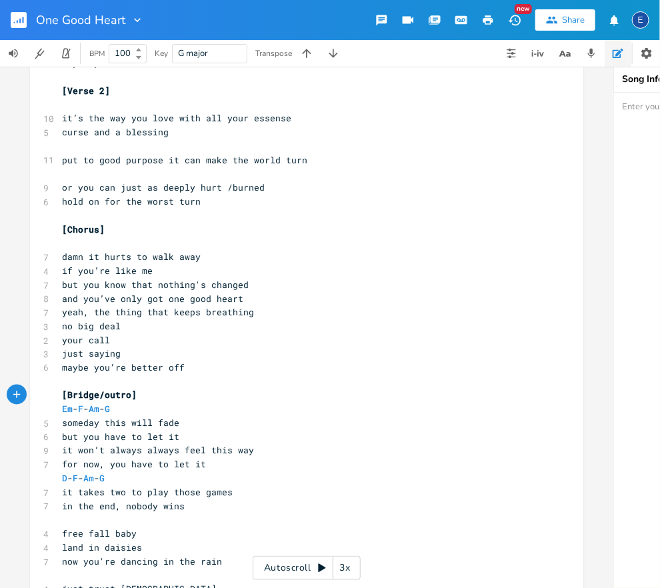
click at [115, 407] on span "Em - F - Am - G" at bounding box center [88, 410] width 53 height 12
click at [110, 409] on span "G" at bounding box center [107, 410] width 5 height 13
type textarea "G"
click at [110, 409] on span "G" at bounding box center [107, 410] width 5 height 13
click at [67, 478] on span "D - F - Am - G" at bounding box center [83, 479] width 43 height 12
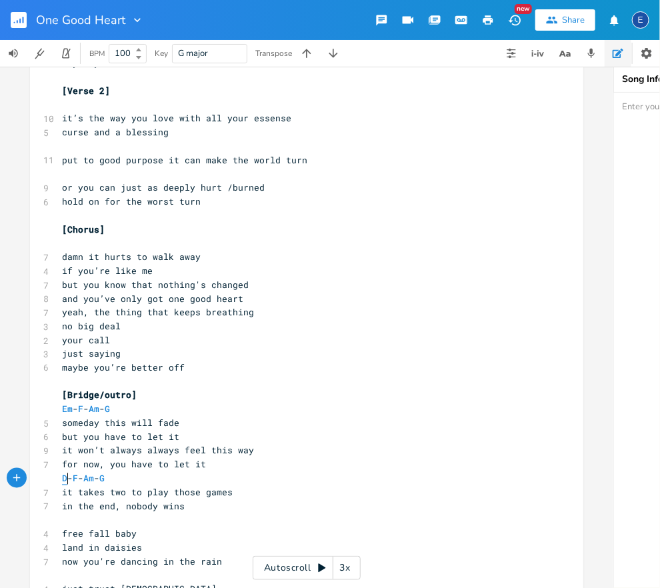
click at [66, 478] on span "D" at bounding box center [64, 479] width 5 height 13
type textarea "D"
click at [66, 478] on span "D" at bounding box center [64, 479] width 5 height 13
click at [78, 478] on span "F" at bounding box center [75, 479] width 5 height 13
type textarea "F"
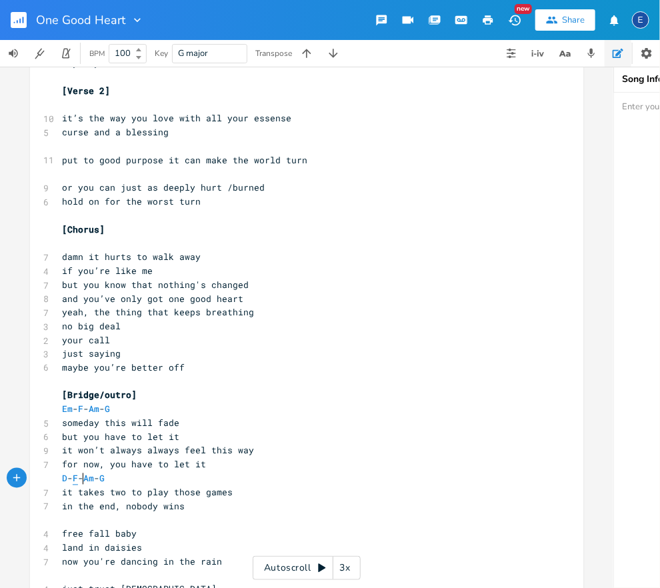
click at [78, 478] on span "F" at bounding box center [75, 479] width 5 height 13
click at [94, 479] on span "Am" at bounding box center [88, 479] width 11 height 13
type textarea "Am"
click at [94, 479] on span "Am" at bounding box center [88, 479] width 11 height 13
click at [105, 478] on span "G" at bounding box center [101, 479] width 5 height 13
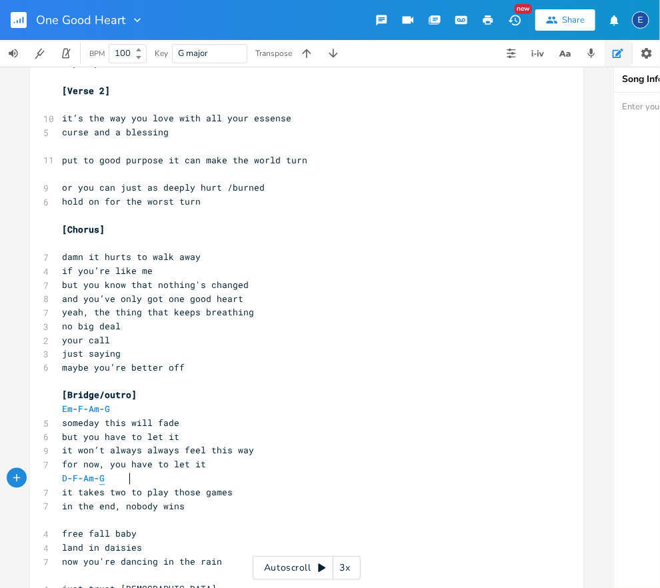
type textarea "G"
click at [105, 478] on span "G" at bounding box center [101, 479] width 5 height 13
click at [128, 501] on span "in the end, nobody wins" at bounding box center [123, 507] width 123 height 12
click at [156, 506] on span "in the end, nobody wins" at bounding box center [123, 507] width 123 height 12
type textarea "nobody wins"
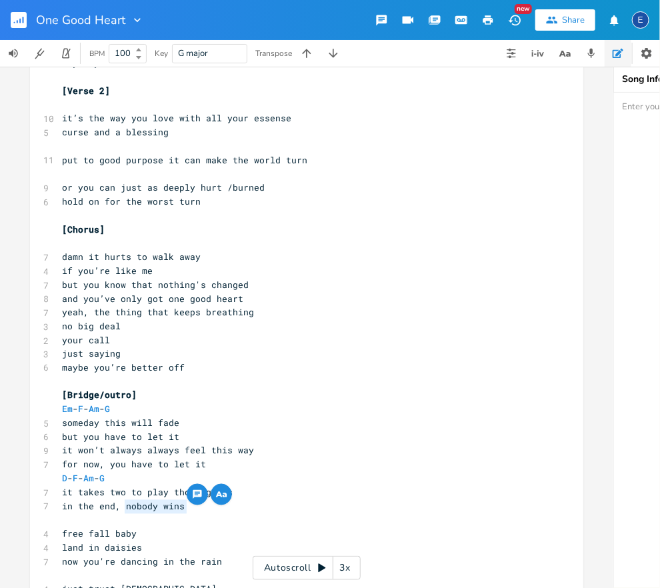
drag, startPoint x: 188, startPoint y: 508, endPoint x: 125, endPoint y: 508, distance: 62.7
click at [125, 508] on pre "in the end, nobody wins" at bounding box center [300, 507] width 482 height 14
click at [119, 503] on span "in the end, nobody wins" at bounding box center [123, 507] width 123 height 12
click at [123, 504] on span "in the end, nobody wins" at bounding box center [123, 507] width 123 height 12
drag, startPoint x: 186, startPoint y: 506, endPoint x: 121, endPoint y: 504, distance: 64.7
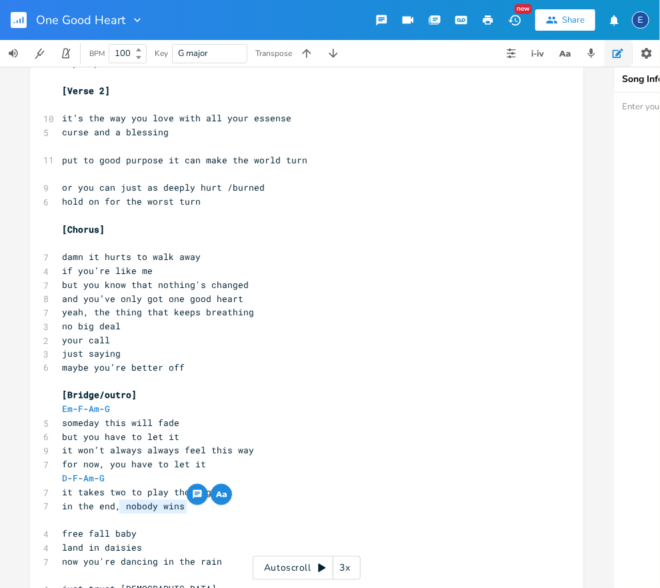
click at [121, 504] on span "in the end, nobody wins" at bounding box center [123, 507] width 123 height 12
type textarea "you can't win"
click at [121, 507] on span "in the end,you can't win" at bounding box center [126, 507] width 128 height 12
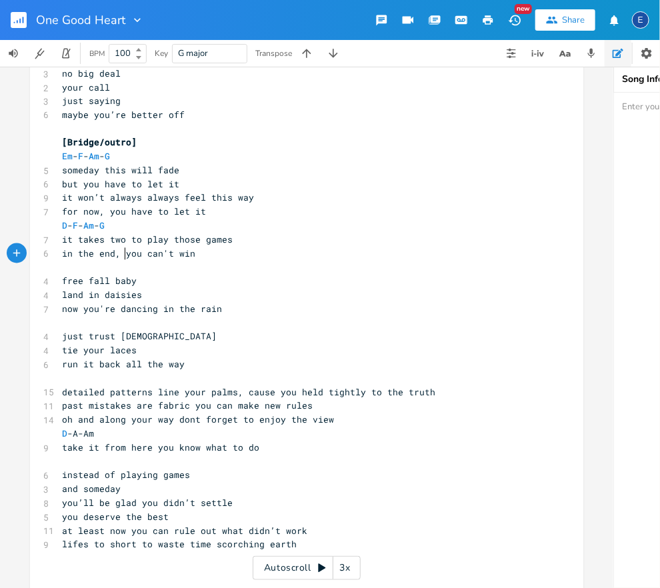
click at [67, 227] on span "D - F - Am - G" at bounding box center [83, 226] width 43 height 12
click at [65, 227] on span "D" at bounding box center [64, 226] width 5 height 13
type textarea "D"
click at [65, 227] on span "D" at bounding box center [64, 226] width 5 height 13
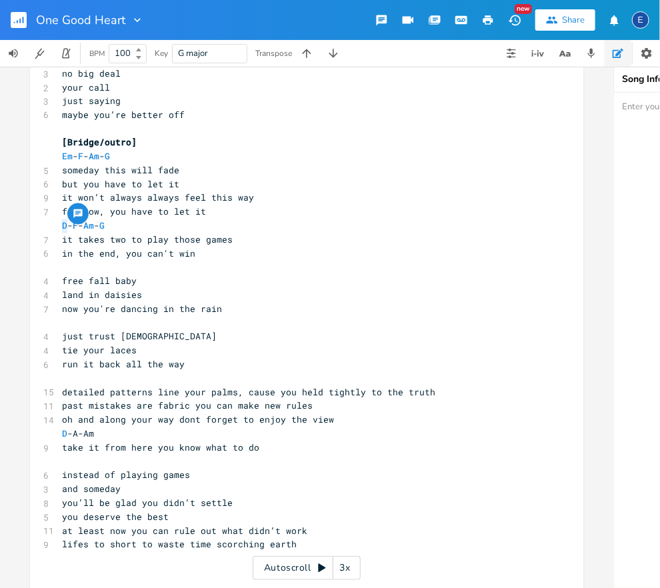
click at [107, 151] on pre "Em - F - Am - G" at bounding box center [300, 157] width 482 height 14
click at [63, 157] on span "Em" at bounding box center [67, 157] width 11 height 13
type textarea "Em"
click at [63, 157] on span "Em" at bounding box center [67, 157] width 11 height 13
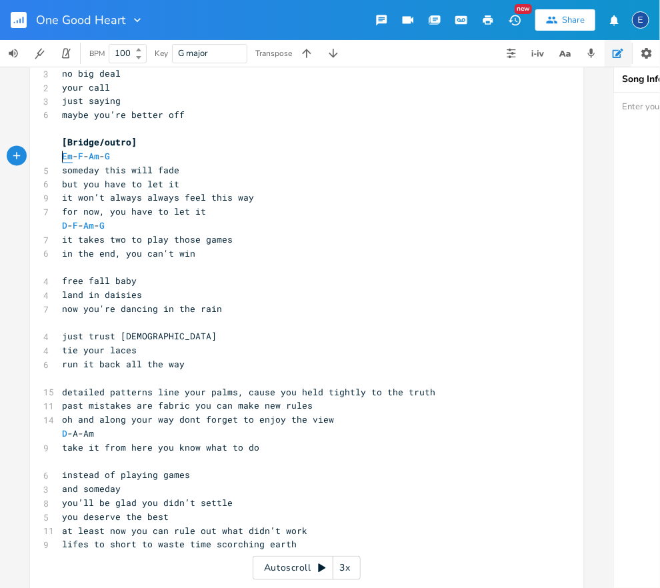
scroll to position [0, 15]
click at [83, 157] on span "F" at bounding box center [80, 157] width 5 height 13
type textarea "F"
click at [83, 157] on span "F" at bounding box center [80, 157] width 5 height 13
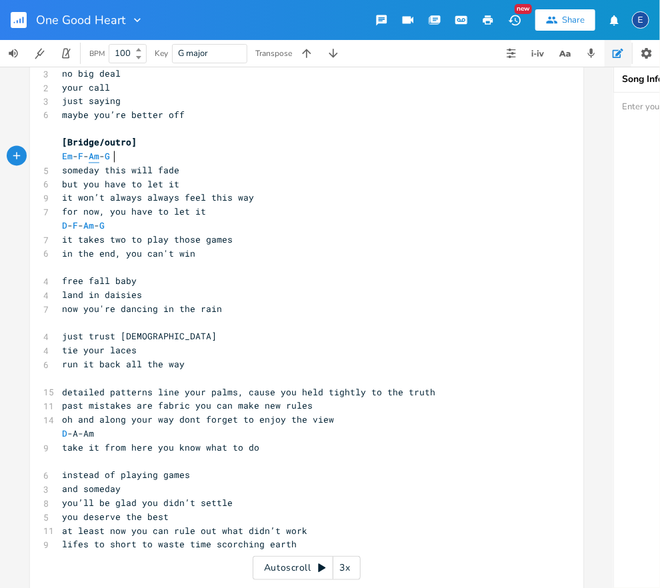
click at [99, 158] on span "Am" at bounding box center [94, 157] width 11 height 13
type textarea "Am"
click at [99, 158] on span "Am" at bounding box center [94, 157] width 11 height 13
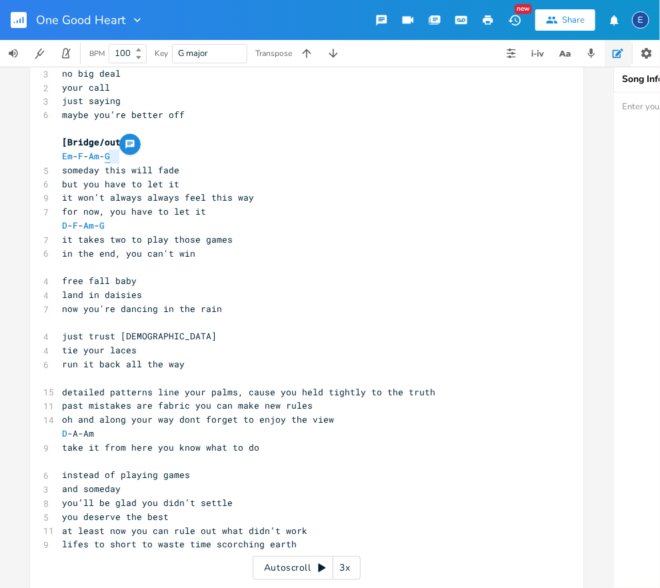
click at [110, 155] on span "G" at bounding box center [107, 157] width 5 height 13
type textarea "G"
click at [110, 155] on span "G" at bounding box center [107, 157] width 5 height 13
click at [68, 153] on span "Em" at bounding box center [67, 157] width 11 height 13
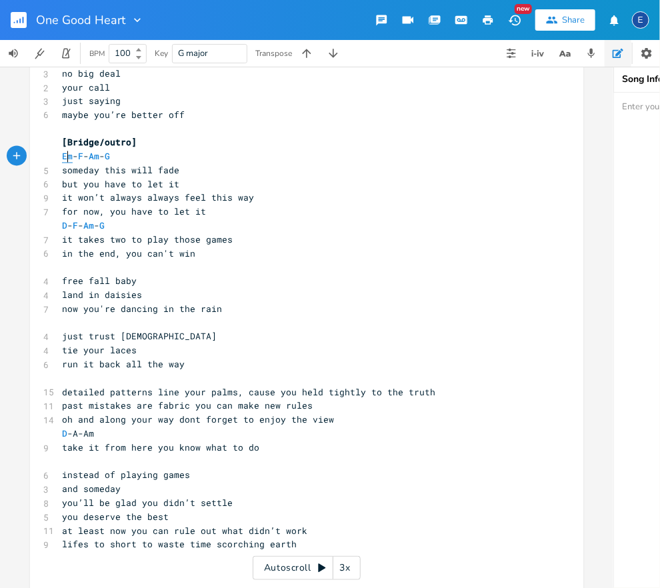
scroll to position [0, 0]
click at [68, 153] on span "Em" at bounding box center [67, 157] width 11 height 13
type textarea "Em"
click at [89, 154] on button "button" at bounding box center [83, 144] width 21 height 21
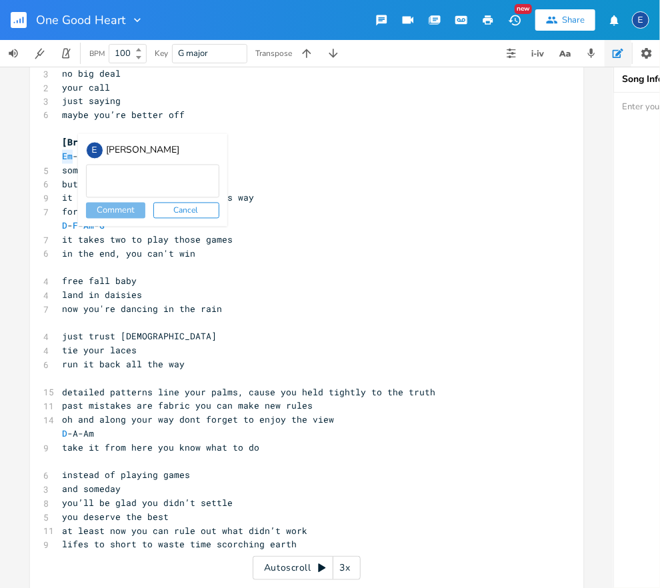
click at [75, 157] on div "E [PERSON_NAME] Comment Cancel" at bounding box center [150, 180] width 155 height 93
click at [68, 131] on pre "​" at bounding box center [300, 129] width 482 height 14
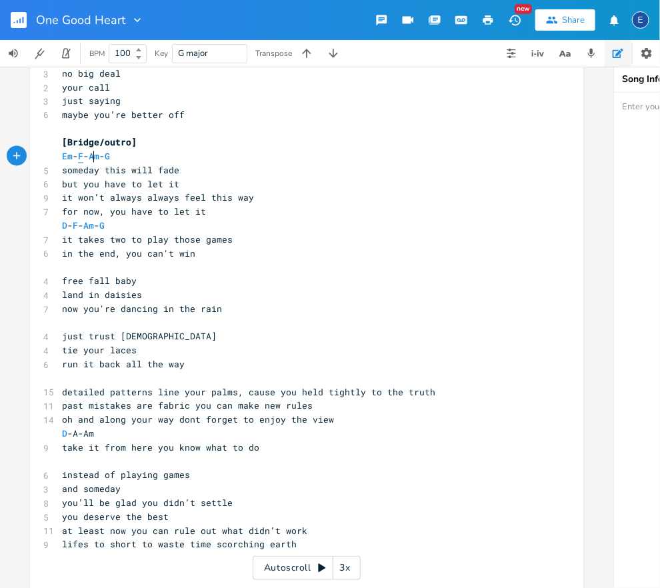
click at [83, 157] on span "F" at bounding box center [80, 157] width 5 height 13
type textarea "F"
click at [83, 157] on span "F" at bounding box center [80, 157] width 5 height 13
click at [99, 157] on span "Am" at bounding box center [94, 157] width 11 height 13
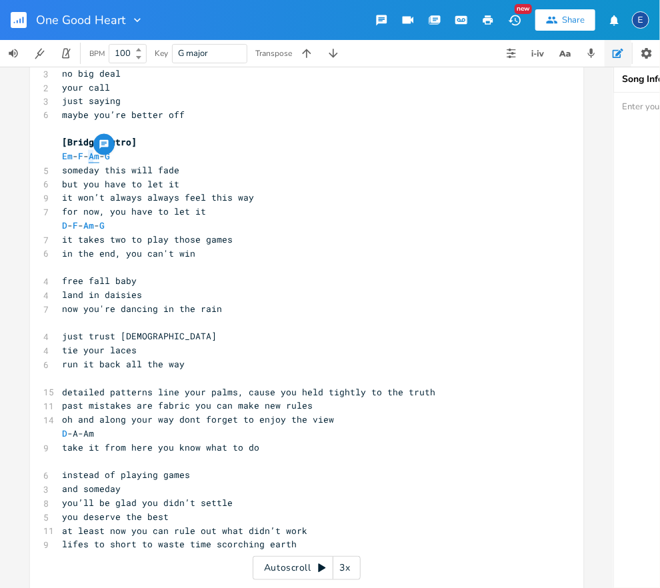
scroll to position [0, 0]
type textarea "Am"
click at [99, 157] on span "Am" at bounding box center [94, 157] width 11 height 13
click at [110, 157] on span "G" at bounding box center [107, 157] width 5 height 13
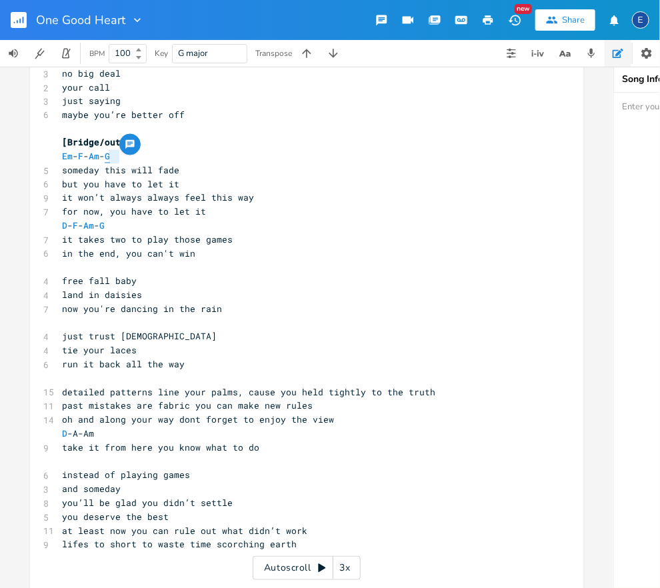
scroll to position [0, 0]
type textarea "G"
click at [110, 157] on span "G" at bounding box center [107, 157] width 5 height 13
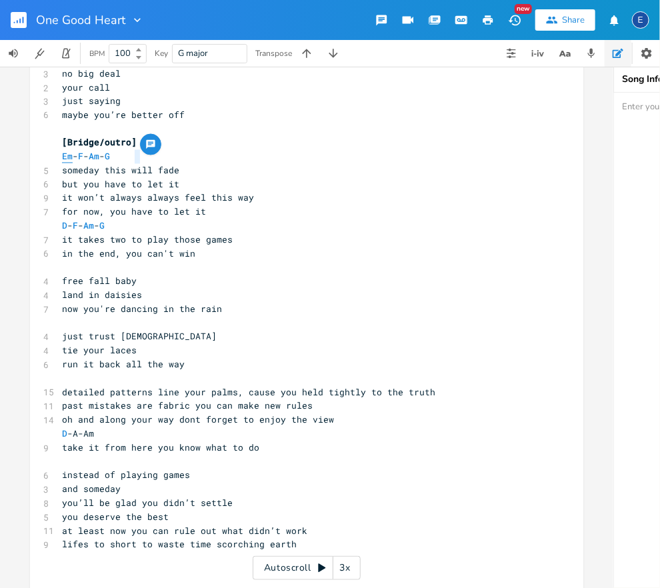
click at [67, 159] on span "Em" at bounding box center [67, 157] width 11 height 13
type textarea "Em"
click at [67, 159] on span "Em" at bounding box center [67, 157] width 11 height 13
click at [83, 156] on span "F" at bounding box center [80, 157] width 5 height 13
type textarea "F"
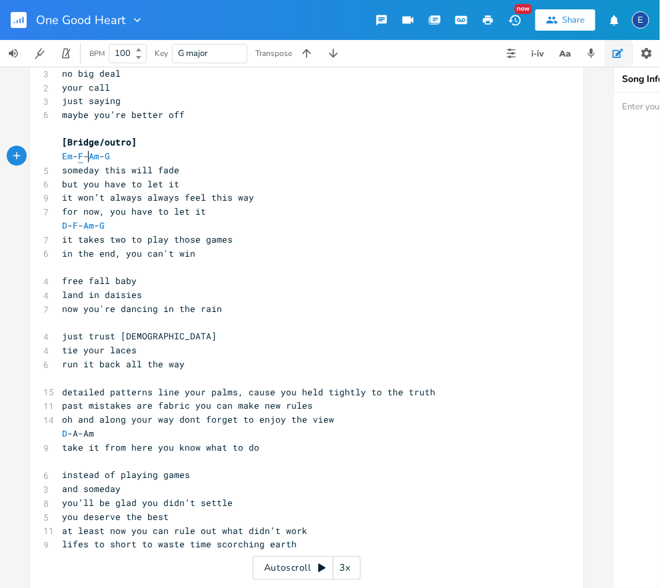
click at [83, 156] on span "F" at bounding box center [80, 157] width 5 height 13
click at [99, 157] on span "Am" at bounding box center [94, 157] width 11 height 13
type textarea "Am"
click at [99, 157] on span "Am" at bounding box center [94, 157] width 11 height 13
click at [139, 155] on div at bounding box center [129, 144] width 21 height 21
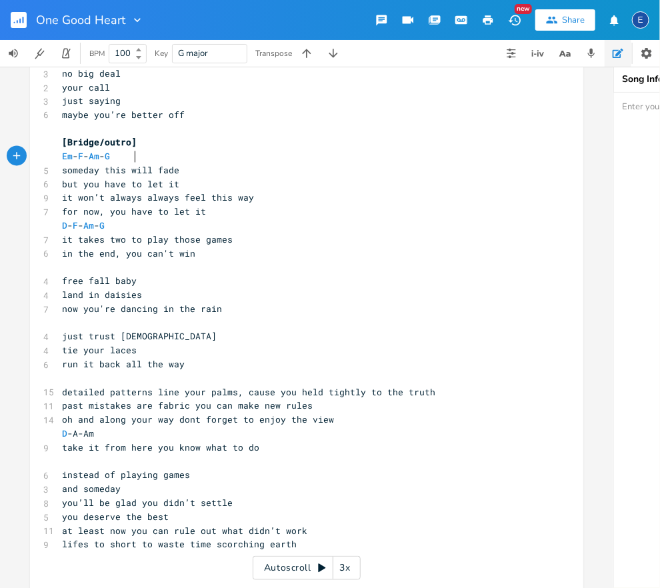
click at [115, 159] on span "Em - F - Am - G" at bounding box center [88, 157] width 53 height 12
click at [110, 158] on span "G" at bounding box center [107, 157] width 5 height 13
type textarea "Em - F - Am - G"
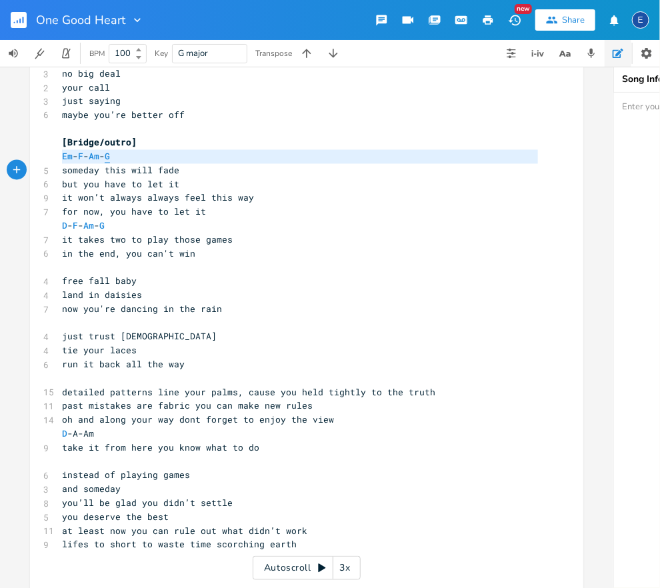
click at [110, 158] on span "G" at bounding box center [107, 157] width 5 height 13
click at [63, 157] on span "Em" at bounding box center [67, 157] width 11 height 13
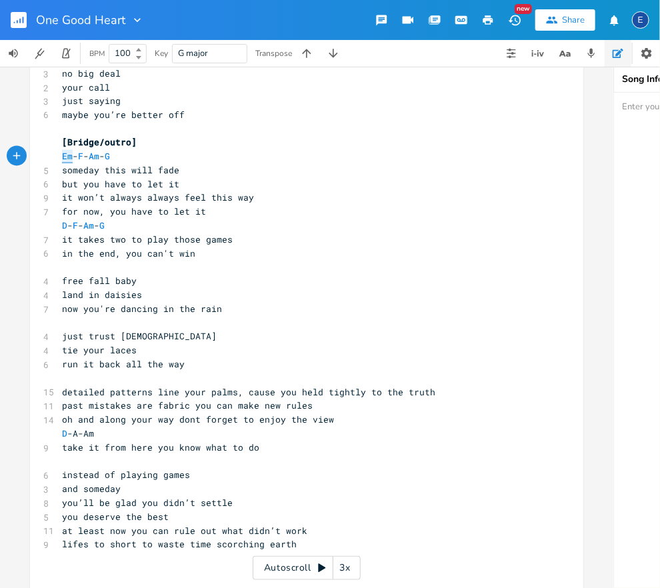
type textarea "Em"
click at [63, 157] on span "Em" at bounding box center [67, 157] width 11 height 13
click at [88, 155] on div at bounding box center [83, 144] width 21 height 21
click at [89, 154] on div at bounding box center [83, 144] width 21 height 21
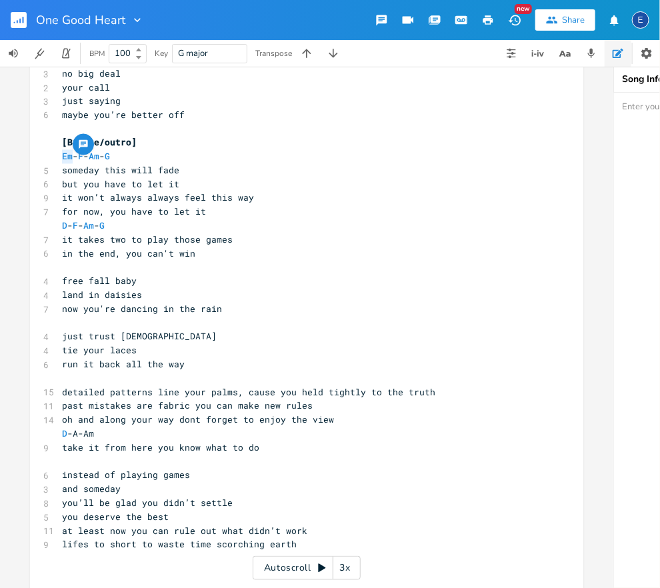
click at [89, 154] on div at bounding box center [83, 144] width 21 height 21
click at [83, 156] on span "F" at bounding box center [80, 157] width 5 height 13
type textarea "F"
click at [83, 156] on span "F" at bounding box center [80, 157] width 5 height 13
click at [99, 157] on span "Am" at bounding box center [94, 157] width 11 height 13
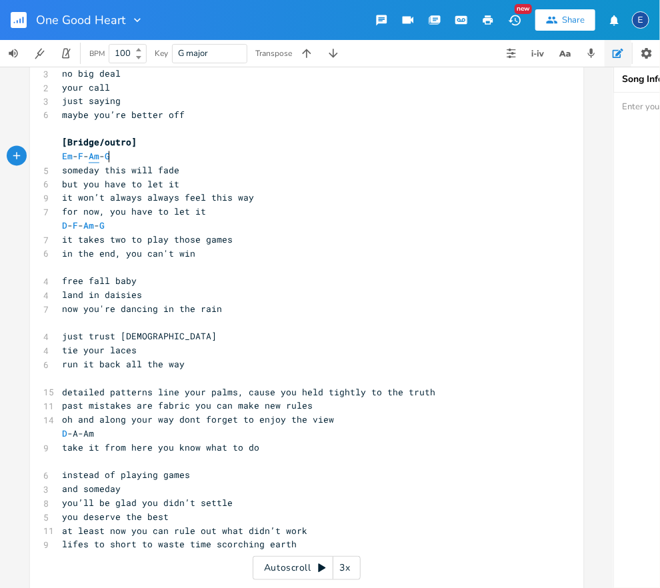
type textarea "Am"
click at [99, 157] on span "Am" at bounding box center [94, 157] width 11 height 13
click at [110, 157] on span "G" at bounding box center [107, 157] width 5 height 13
type textarea "G"
click at [110, 157] on span "G" at bounding box center [107, 157] width 5 height 13
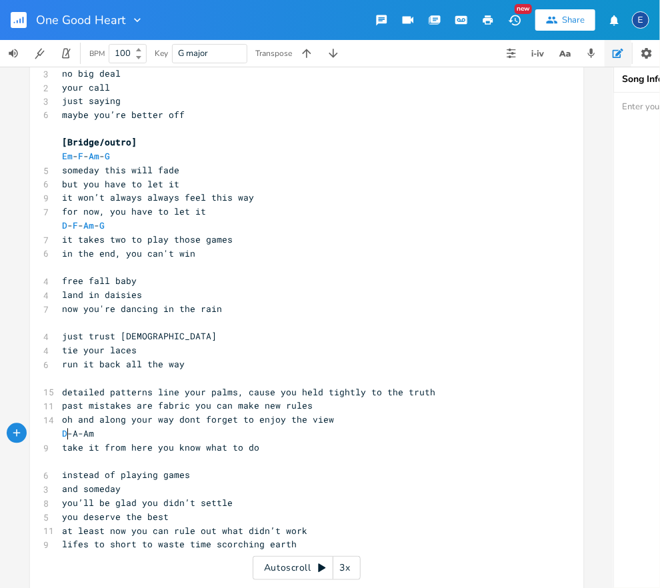
click at [68, 435] on span "D -A-Am" at bounding box center [78, 434] width 32 height 12
click at [77, 436] on span "D -A-Am" at bounding box center [78, 434] width 32 height 12
click at [87, 434] on span "D - A-Am" at bounding box center [80, 434] width 37 height 12
click at [99, 435] on span "D - A - Am" at bounding box center [80, 434] width 37 height 12
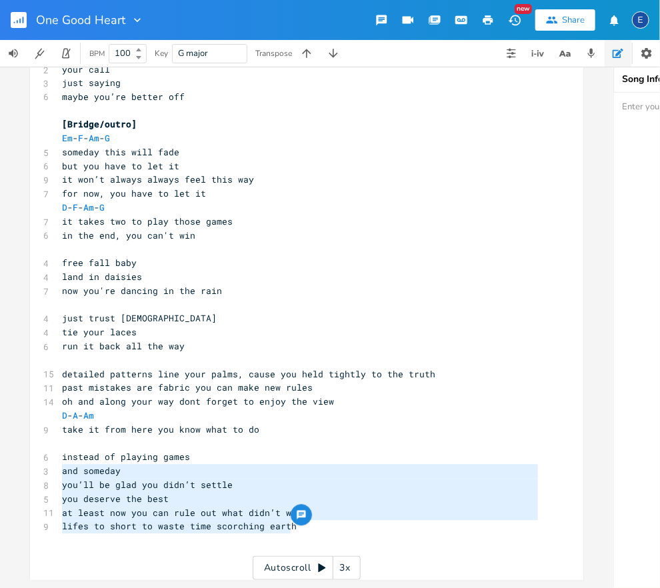
type textarea "instead of playing games and someday you’ll be glad you didn’t settle you deser…"
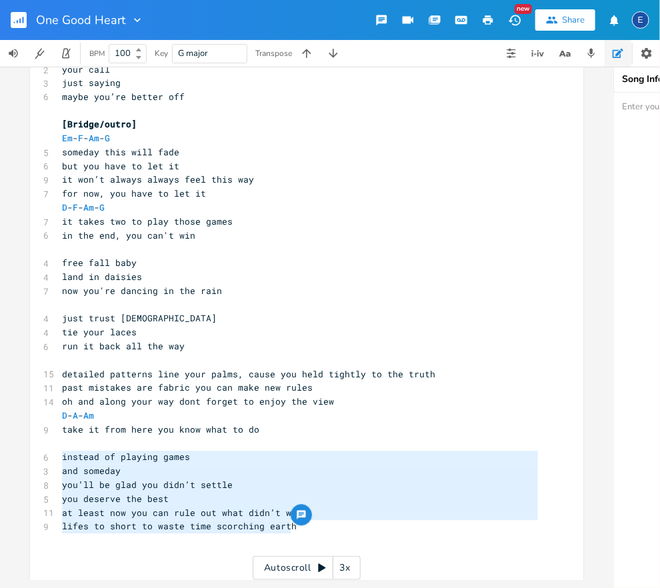
drag, startPoint x: 323, startPoint y: 532, endPoint x: 29, endPoint y: 462, distance: 302.9
click at [29, 462] on div "instead of playing games and someday you’ll be glad you didn’t settle you deser…" at bounding box center [307, 328] width 614 height 522
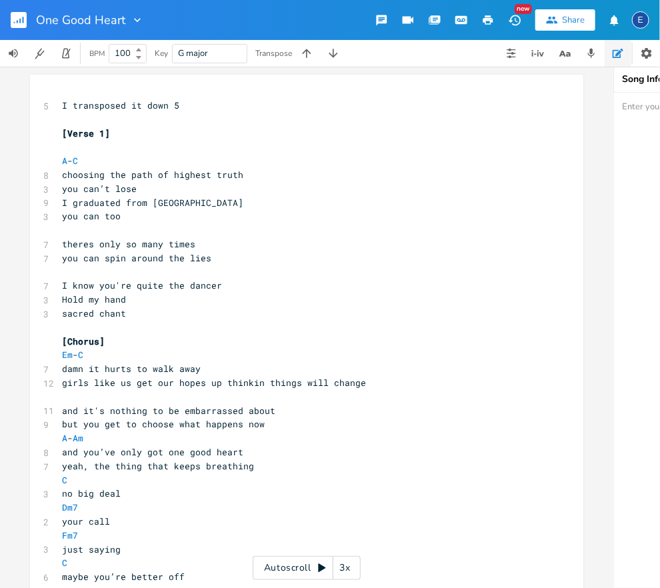
click at [224, 101] on pre "I transposed it down 5" at bounding box center [300, 106] width 482 height 14
type textarea "for easier chords"
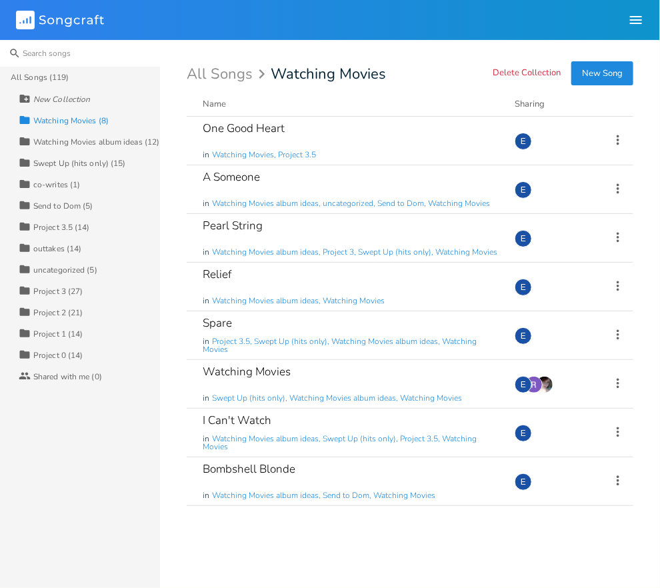
click at [67, 50] on input at bounding box center [80, 53] width 160 height 27
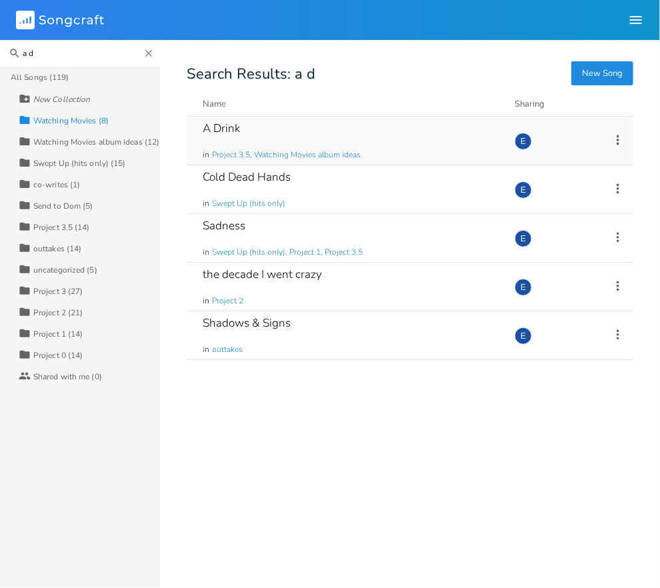
type input "a d"
click at [344, 124] on div "A Drink in Project 3.5, Watching Movies album ideas" at bounding box center [351, 141] width 296 height 48
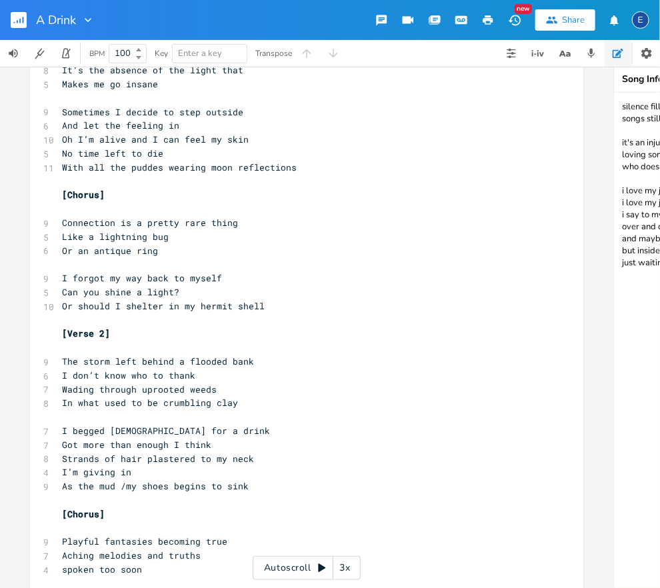
scroll to position [113, 0]
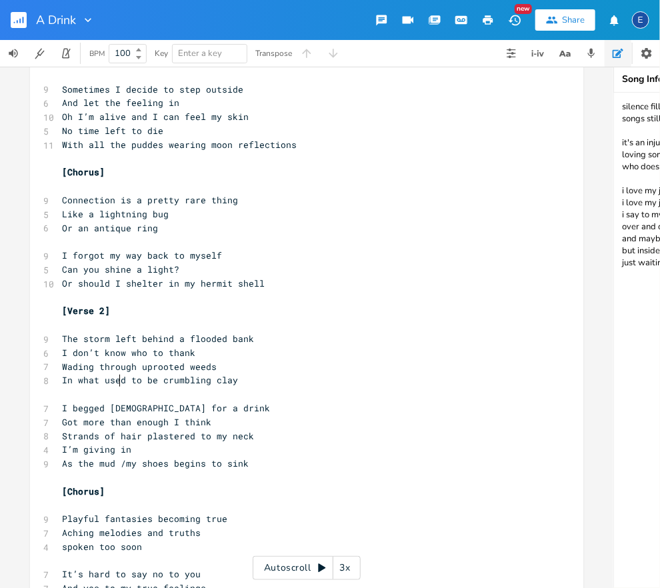
click at [117, 380] on span "In what used to be crumbling clay" at bounding box center [150, 380] width 176 height 12
drag, startPoint x: 125, startPoint y: 381, endPoint x: 63, endPoint y: 384, distance: 61.4
click at [63, 384] on span "In what used to be crumbling clay" at bounding box center [150, 380] width 176 height 12
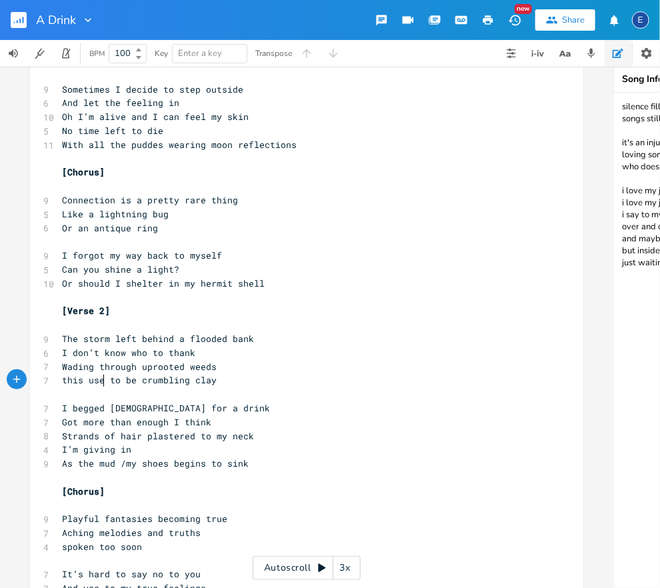
type textarea "this used"
click at [224, 343] on span "The storm left behind a flooded bank" at bounding box center [158, 339] width 192 height 12
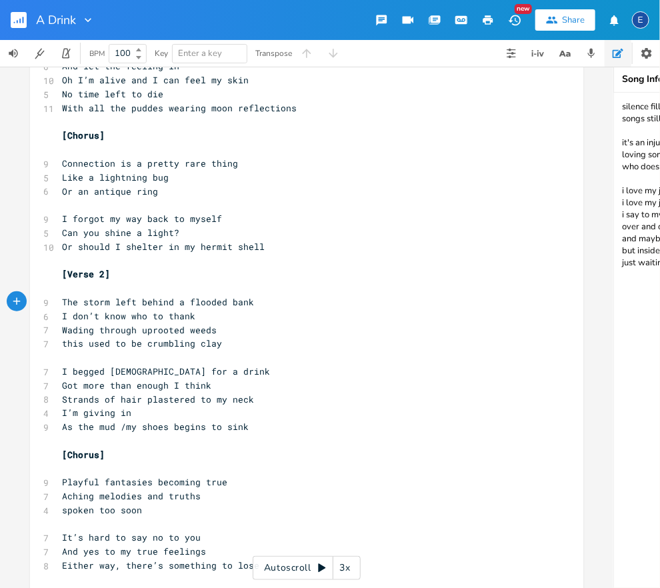
scroll to position [153, 0]
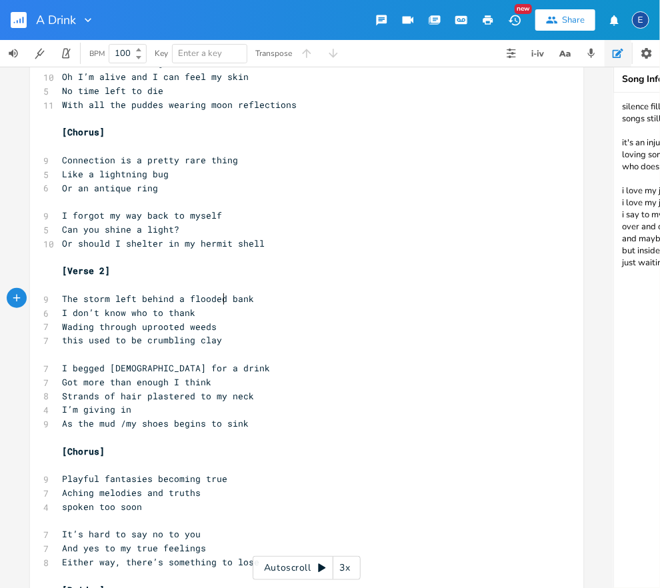
click at [269, 239] on pre "Or should I shelter in my hermit shell" at bounding box center [300, 244] width 482 height 14
type textarea "?"
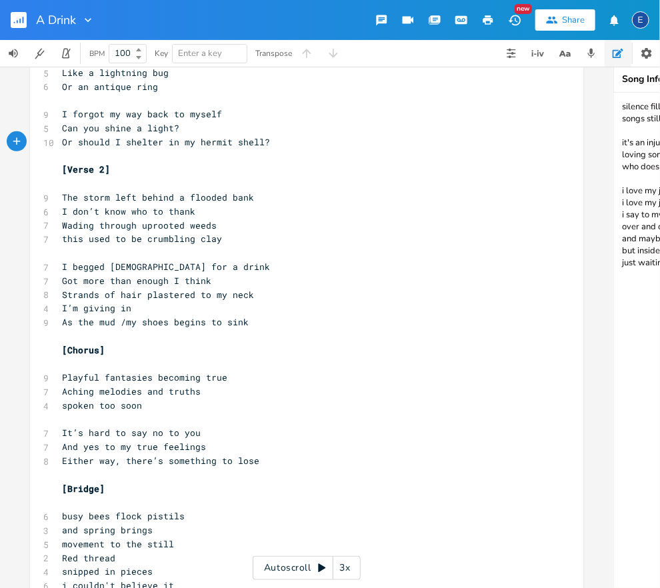
scroll to position [0, 0]
click at [134, 323] on span "As the mud /my shoes begins to sink" at bounding box center [155, 322] width 187 height 12
click at [267, 321] on pre "As the mud /my shoes begins to sink" at bounding box center [300, 322] width 482 height 14
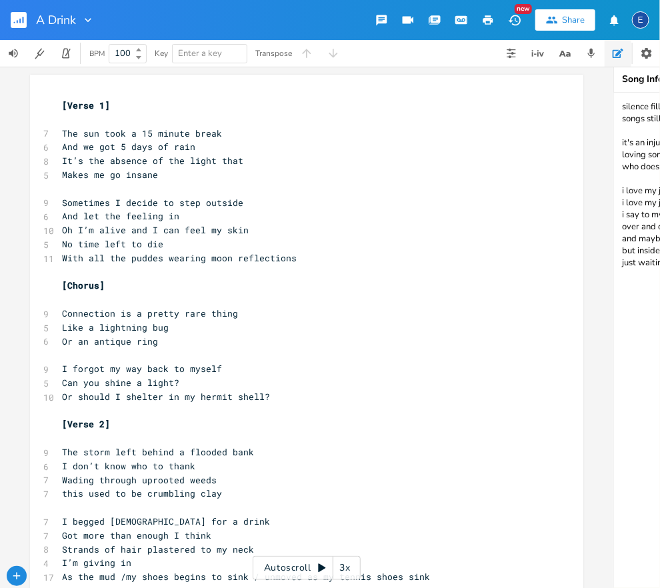
type textarea "/ unmoved as my tennis shoes sink"
click at [61, 104] on pre "[Verse 1]" at bounding box center [300, 106] width 482 height 14
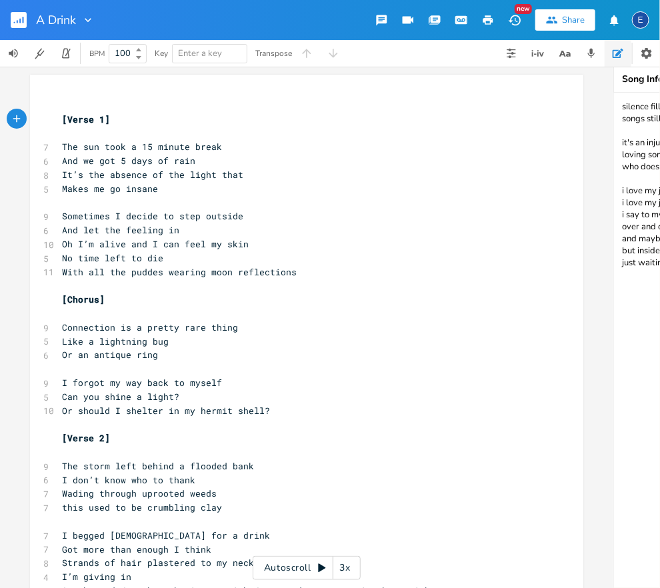
click at [65, 103] on pre "​" at bounding box center [300, 106] width 482 height 14
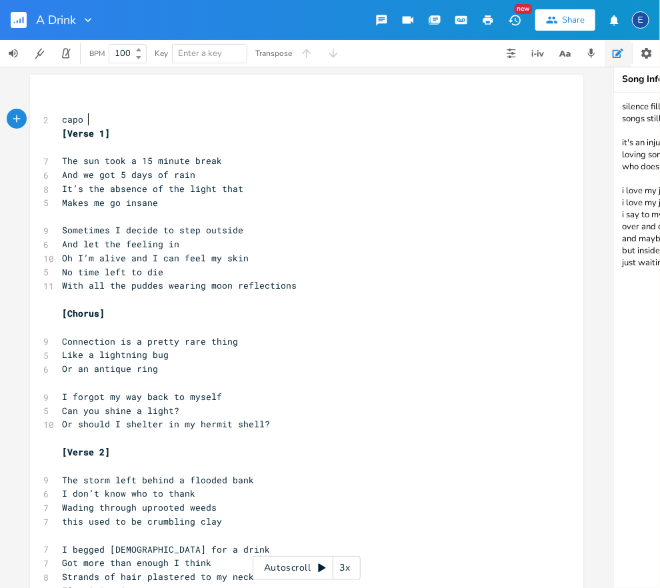
type textarea "capo 3"
click at [63, 119] on span "capo 3" at bounding box center [78, 119] width 32 height 12
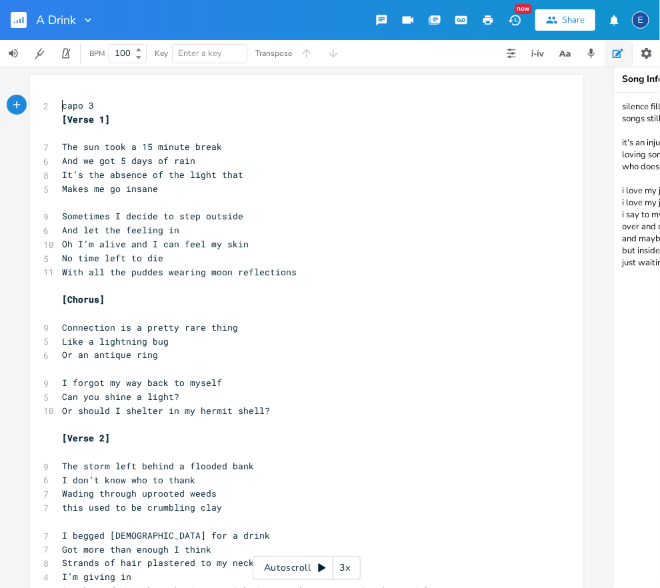
click at [108, 105] on pre "capo 3" at bounding box center [300, 106] width 482 height 14
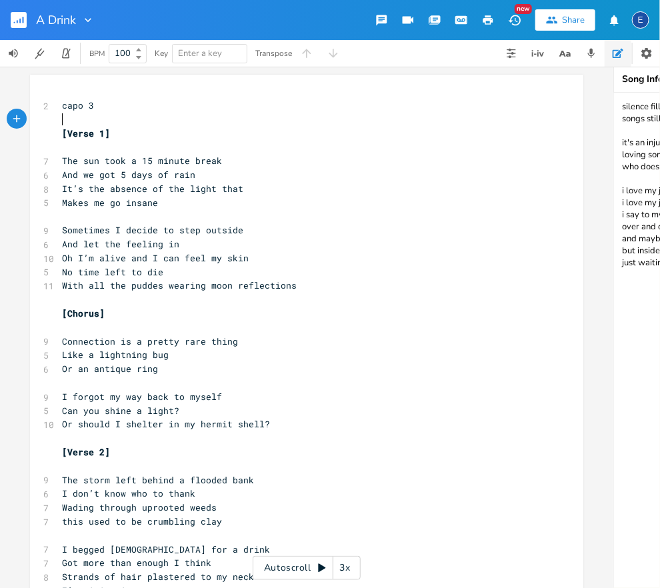
click at [126, 155] on pre "The sun took a 15 minute break" at bounding box center [300, 161] width 482 height 14
click at [129, 148] on pre "​" at bounding box center [300, 147] width 482 height 14
type textarea "C - Am7 - Cmaj7"
type textarea "C"
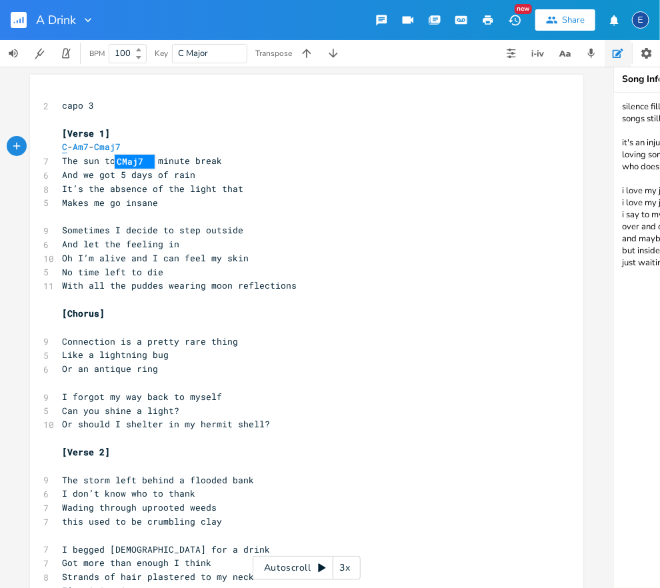
click at [64, 147] on span "C" at bounding box center [64, 147] width 5 height 13
click at [86, 146] on span "Am7" at bounding box center [81, 147] width 16 height 13
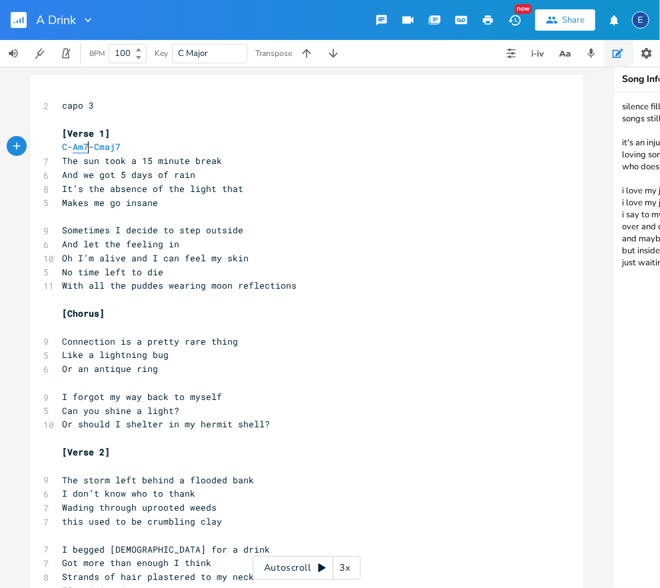
type textarea "Am7"
click at [86, 146] on span "Am7" at bounding box center [81, 147] width 16 height 13
click at [121, 146] on span "Cmaj7" at bounding box center [107, 147] width 27 height 13
type textarea "Cmaj7"
click at [121, 145] on span "Cmaj7" at bounding box center [107, 147] width 27 height 13
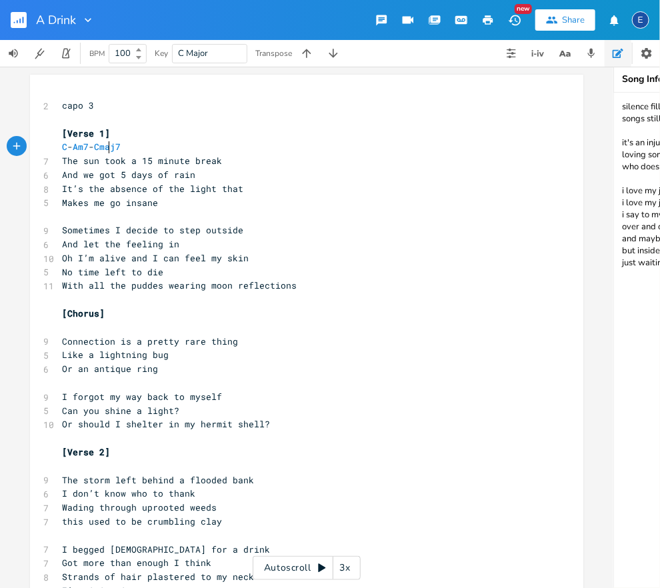
click at [111, 145] on span "C - Am7 - Cmaj7" at bounding box center [91, 147] width 59 height 12
type textarea "G -"
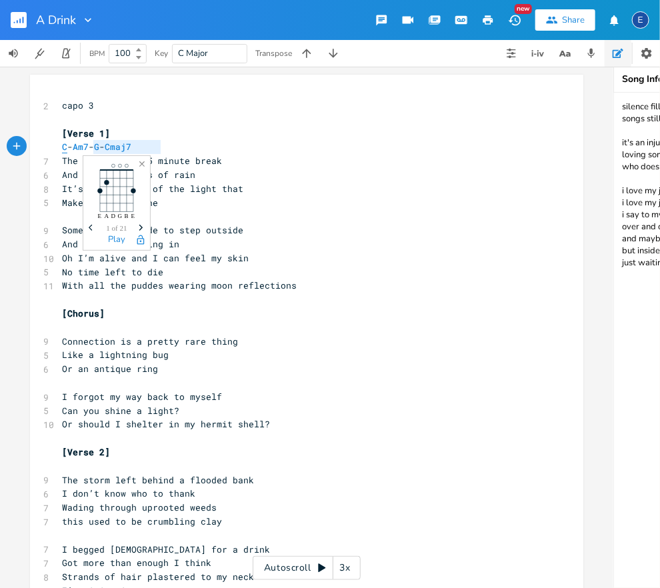
type textarea "C - Am7 - G - Cmaj7"
drag, startPoint x: 172, startPoint y: 145, endPoint x: 57, endPoint y: 148, distance: 115.4
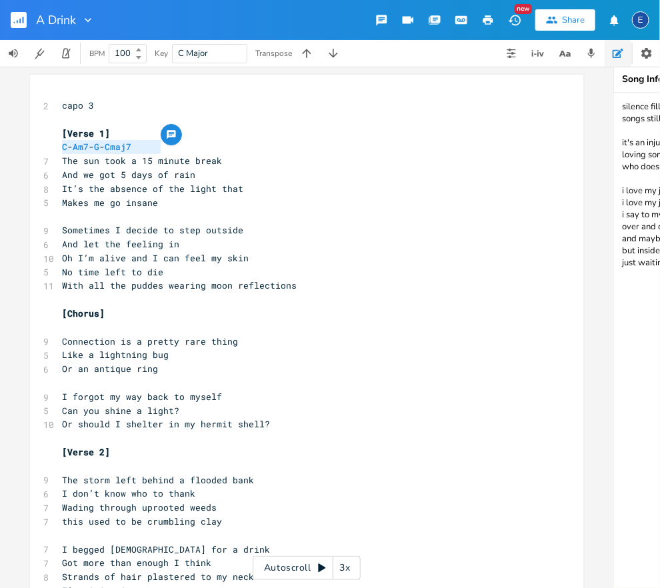
scroll to position [0, 0]
click at [117, 135] on pre "[Verse 1]" at bounding box center [300, 134] width 482 height 14
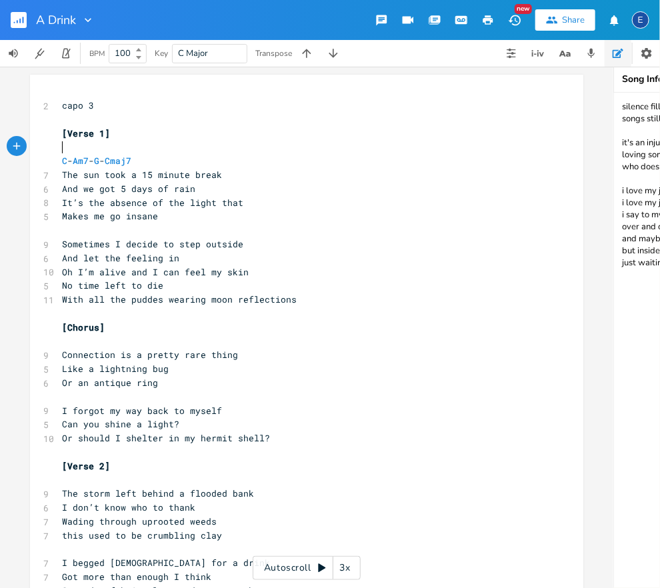
paste textarea "7"
type textarea "- G - Cmaj7"
drag, startPoint x: 172, startPoint y: 144, endPoint x: 103, endPoint y: 148, distance: 68.8
click at [103, 148] on pre "C - Am7 - G - Cmaj7" at bounding box center [300, 147] width 482 height 14
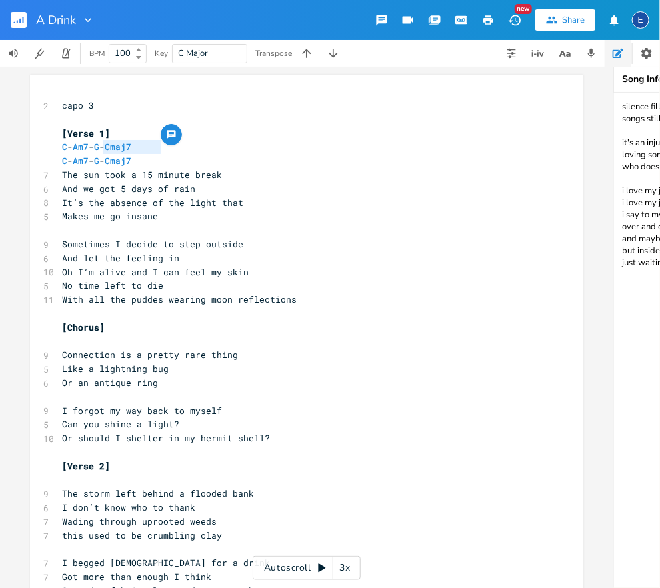
scroll to position [0, 0]
type textarea "C - Am7"
drag, startPoint x: 117, startPoint y: 146, endPoint x: 45, endPoint y: 147, distance: 72.0
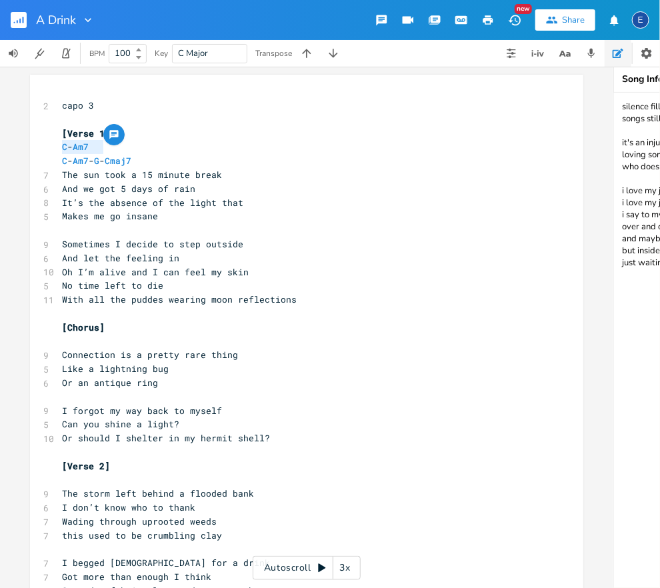
click at [123, 145] on div at bounding box center [113, 134] width 21 height 21
click at [125, 147] on pre "C - Am7" at bounding box center [300, 147] width 482 height 14
type textarea "C - Am7 - G - Cmaj7"
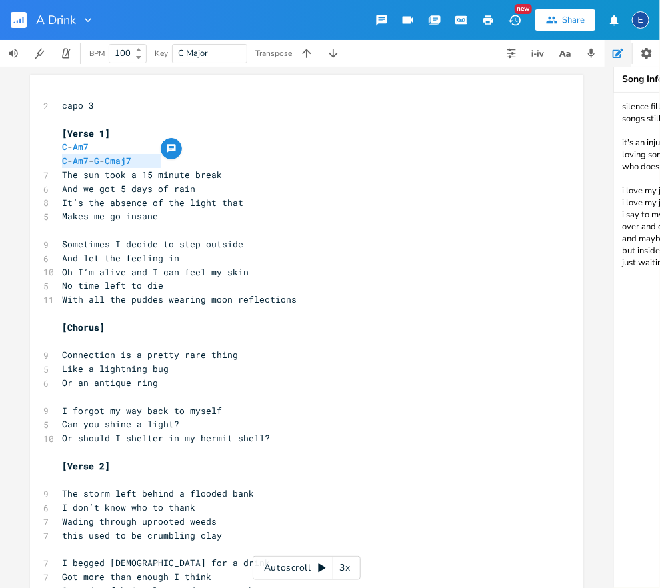
drag, startPoint x: 175, startPoint y: 159, endPoint x: 57, endPoint y: 161, distance: 117.4
click at [79, 336] on pre "​" at bounding box center [300, 342] width 482 height 14
click at [163, 145] on pre "C - Am7" at bounding box center [300, 147] width 482 height 14
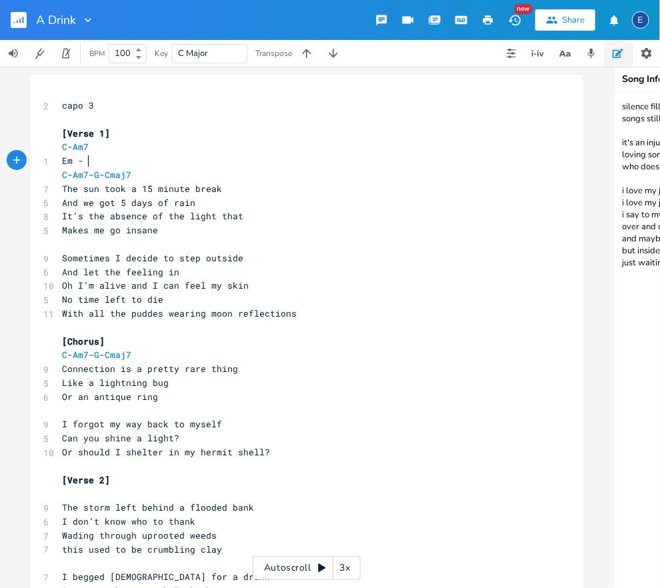
type textarea "Em - G"
click at [236, 126] on pre "​" at bounding box center [300, 120] width 482 height 14
click at [127, 204] on span "And we got 5 days of rain" at bounding box center [128, 203] width 133 height 12
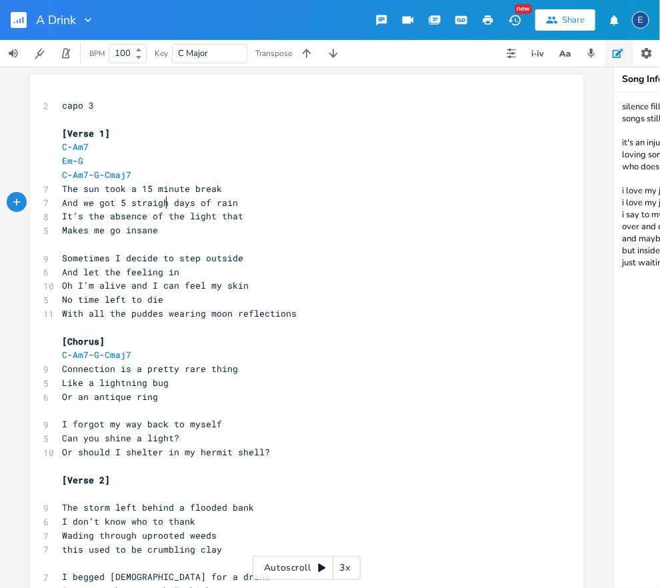
type textarea "straight"
type textarea "G"
drag, startPoint x: 101, startPoint y: 163, endPoint x: 88, endPoint y: 163, distance: 12.7
click at [88, 163] on pre "Em - G" at bounding box center [300, 161] width 482 height 14
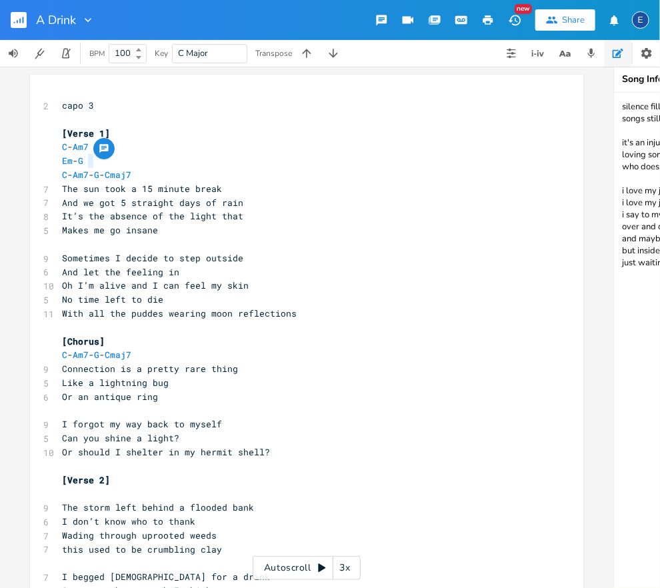
scroll to position [0, 0]
type textarea "F"
type textarea "Em - F"
drag, startPoint x: 109, startPoint y: 161, endPoint x: 61, endPoint y: 161, distance: 48.7
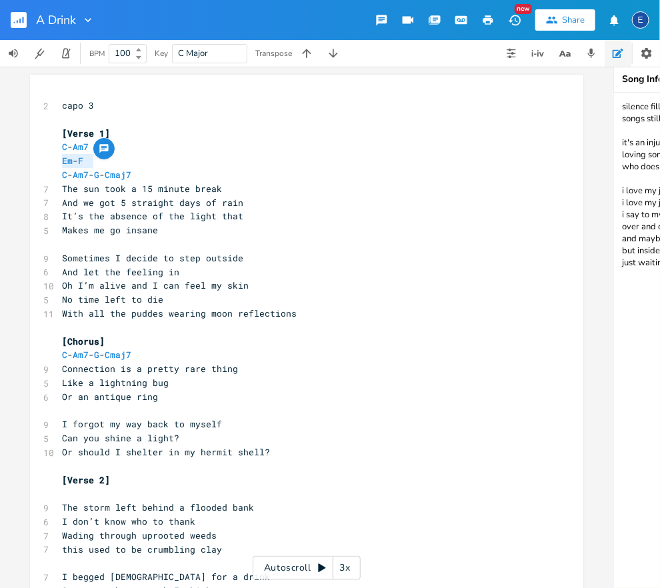
click at [61, 161] on pre "Em - F" at bounding box center [300, 161] width 482 height 14
click at [230, 249] on pre "​" at bounding box center [300, 244] width 482 height 14
click at [277, 234] on pre "Makes me go insane" at bounding box center [300, 230] width 482 height 14
click at [109, 257] on span "Sometimes I decide to step outside" at bounding box center [152, 258] width 181 height 12
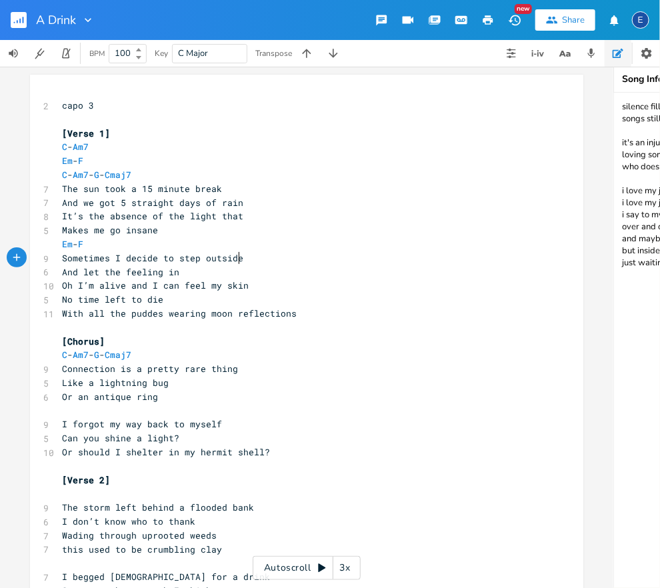
drag, startPoint x: 243, startPoint y: 259, endPoint x: 265, endPoint y: 259, distance: 22.0
click at [243, 259] on pre "Sometimes I decide to step outside" at bounding box center [300, 258] width 482 height 14
type textarea "/ all the same, Is"
type textarea "step outside"
click at [272, 299] on pre "No time left to die" at bounding box center [300, 300] width 482 height 14
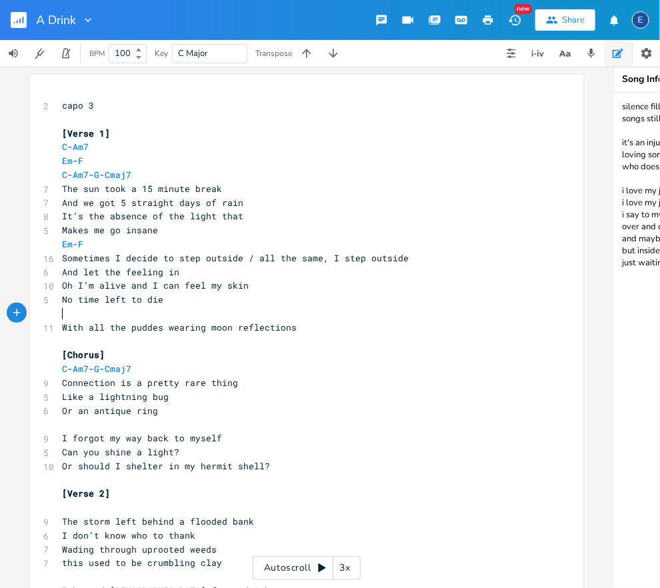
click at [265, 312] on pre "​" at bounding box center [300, 314] width 482 height 14
type textarea "F."
type textarea "Dm"
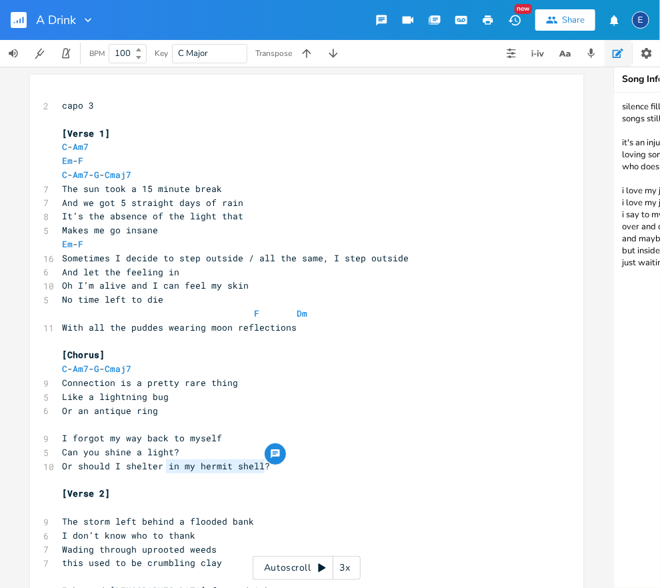
scroll to position [0, 89]
drag, startPoint x: 297, startPoint y: 470, endPoint x: 179, endPoint y: 466, distance: 118.8
click at [167, 468] on pre "Or should I shelter in my hermit shell?" at bounding box center [300, 467] width 482 height 14
type textarea "underground"
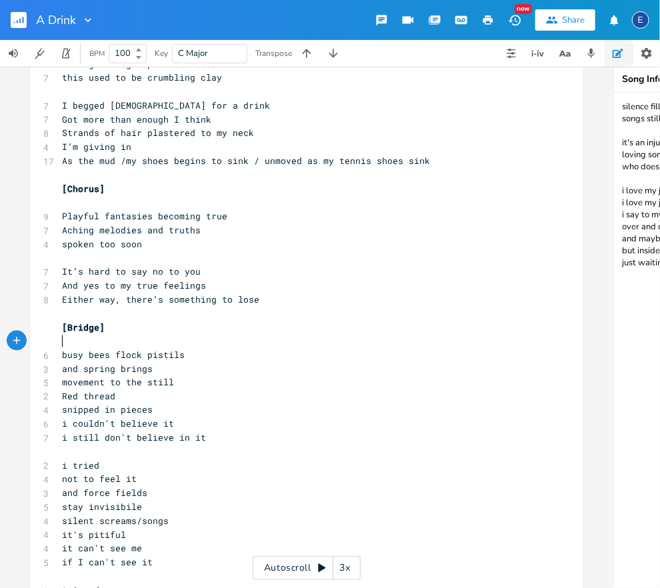
scroll to position [0, 0]
click at [169, 344] on pre "​" at bounding box center [300, 341] width 482 height 14
type textarea "Em - E - F"
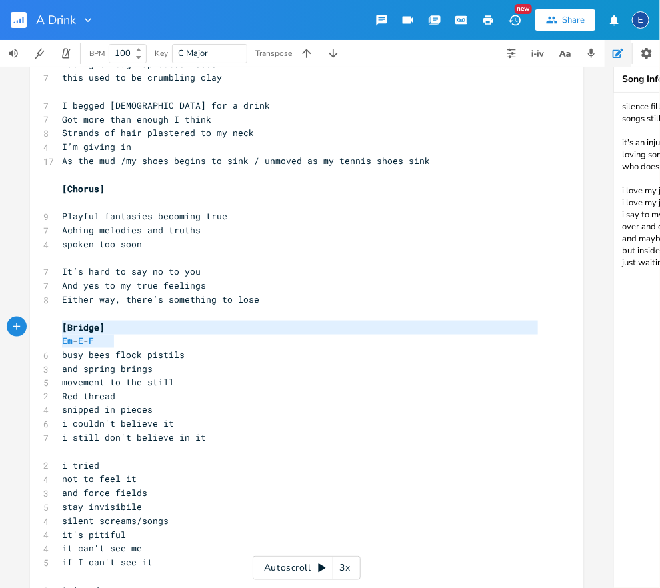
type textarea "Em - E - F"
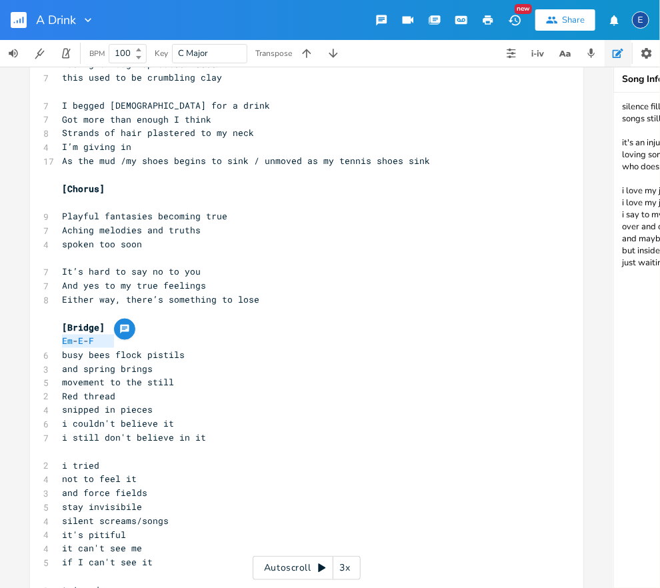
drag, startPoint x: 139, startPoint y: 339, endPoint x: 54, endPoint y: 336, distance: 84.8
click at [53, 336] on div "Em - E - F x 2 capo 3 ​ [Verse 1] C - Am7 Em - F C - Am7 - G - Cmaj7 7 The sun …" at bounding box center [307, 234] width 554 height 1291
click at [175, 384] on pre "movement to the still" at bounding box center [300, 383] width 482 height 14
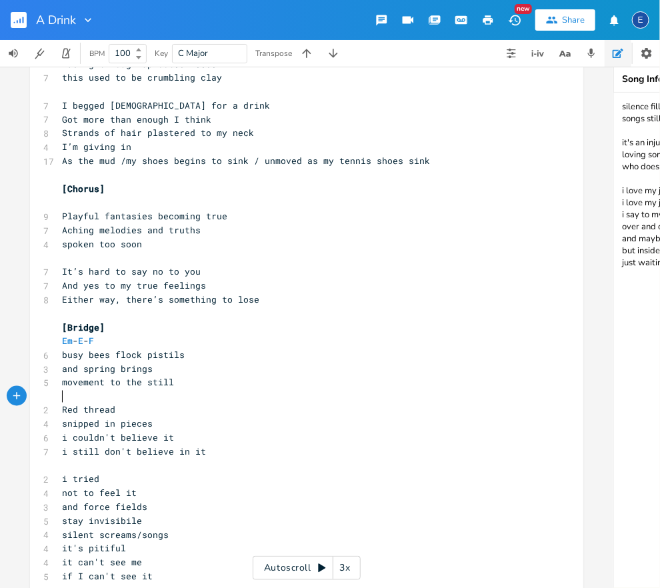
paste textarea
type textarea "- Dm"
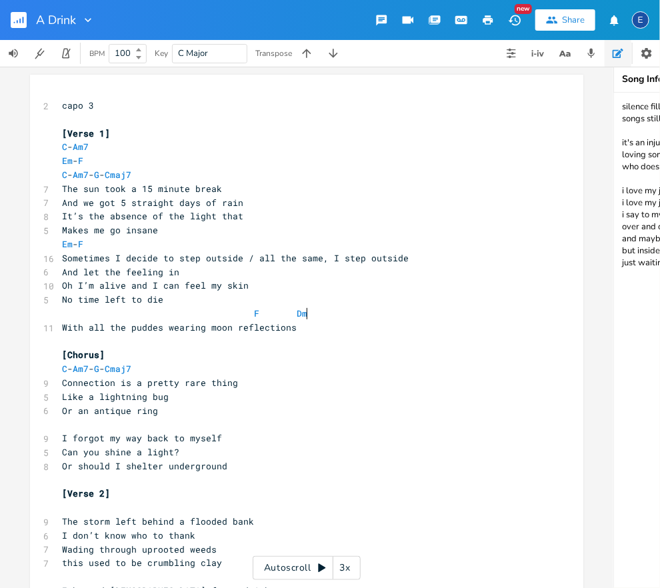
click at [352, 313] on pre "F Dm" at bounding box center [300, 314] width 482 height 14
type textarea "F Em"
click at [216, 375] on pre "C - Am7 - G - Cmaj7" at bounding box center [300, 369] width 482 height 14
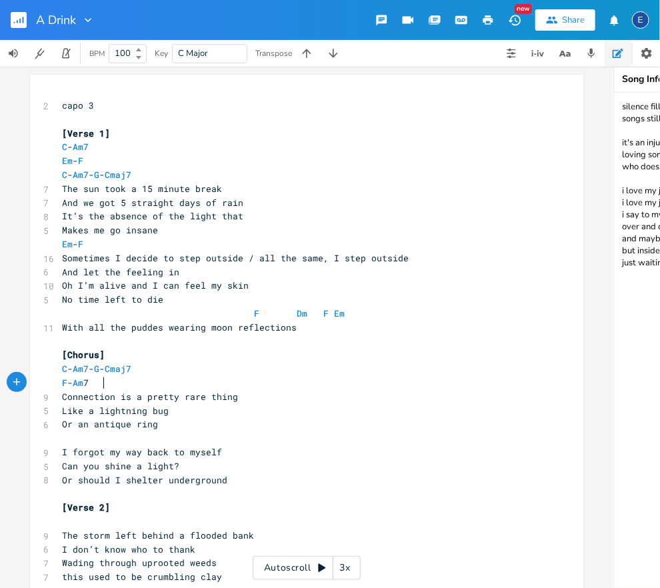
type textarea "F - Am 7"
type textarea "7 - Dm - Cman"
type textarea "j7"
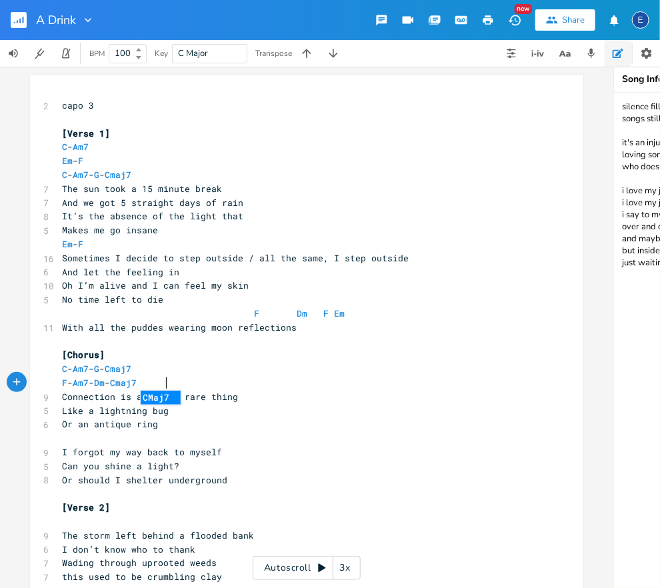
scroll to position [3, 8]
click at [60, 382] on pre "F - Am7 - Dm - Cmaj7" at bounding box center [300, 383] width 482 height 14
type textarea "or"
